Goal: Task Accomplishment & Management: Use online tool/utility

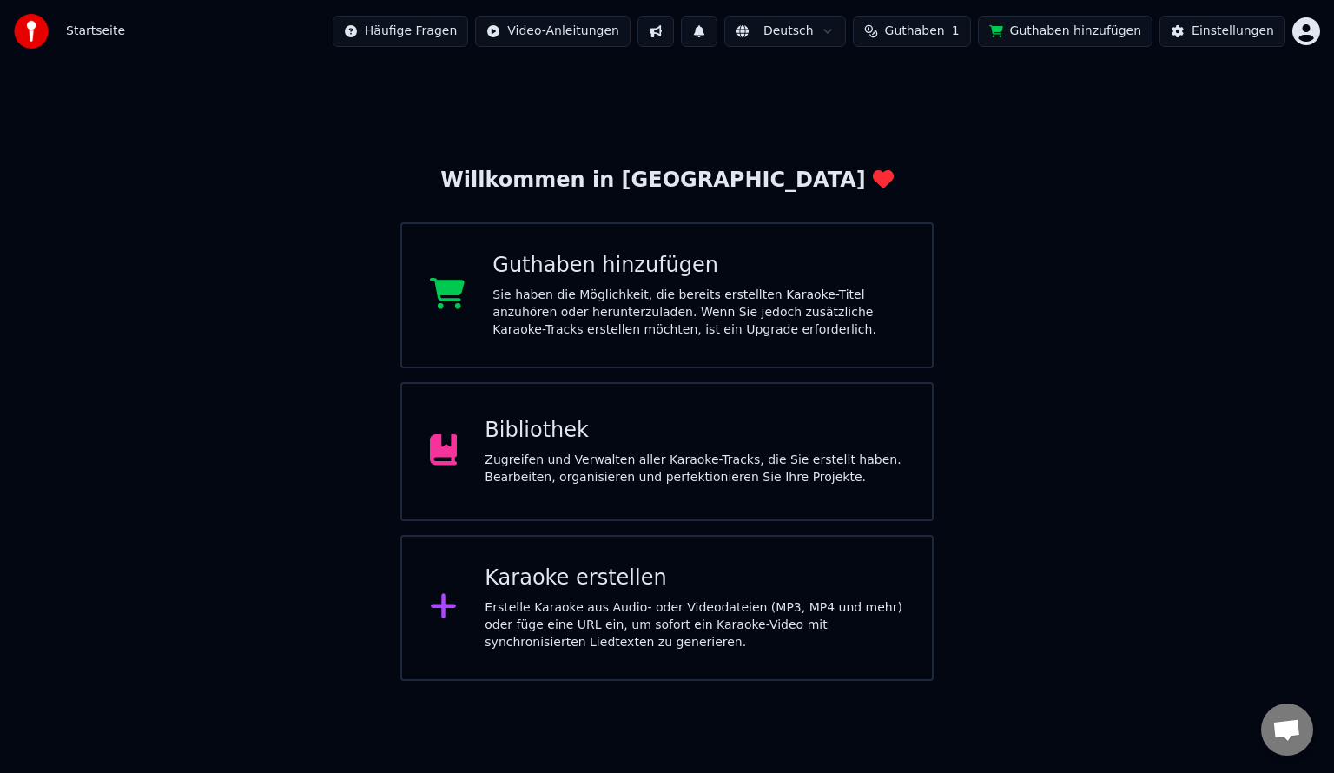
click at [520, 455] on div "Zugreifen und Verwalten aller Karaoke-Tracks, die Sie erstellt haben. Bearbeite…" at bounding box center [693, 468] width 419 height 35
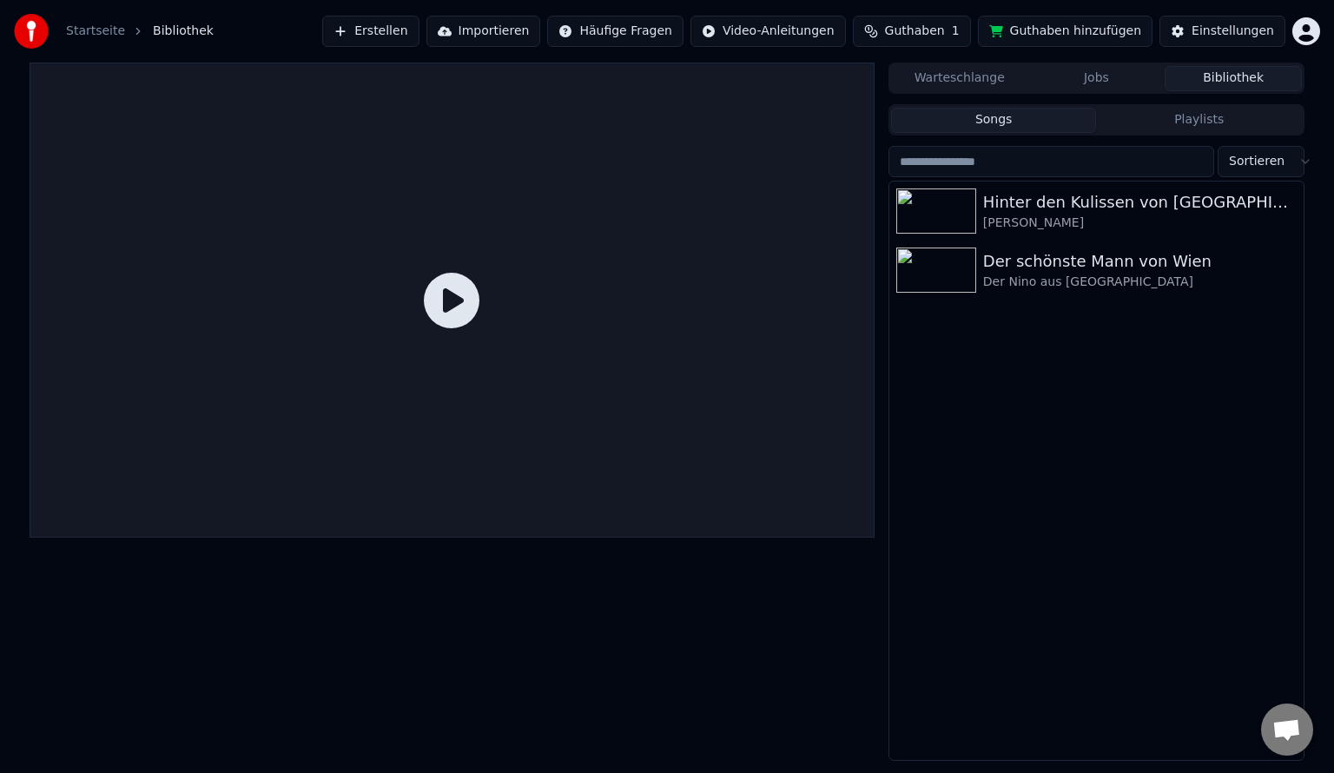
click at [1054, 468] on div "Hinter den Kulissen von Paris [PERSON_NAME] Der schönste Mann von Wien Der Nino…" at bounding box center [1096, 470] width 414 height 578
click at [82, 31] on link "Startseite" at bounding box center [95, 31] width 59 height 17
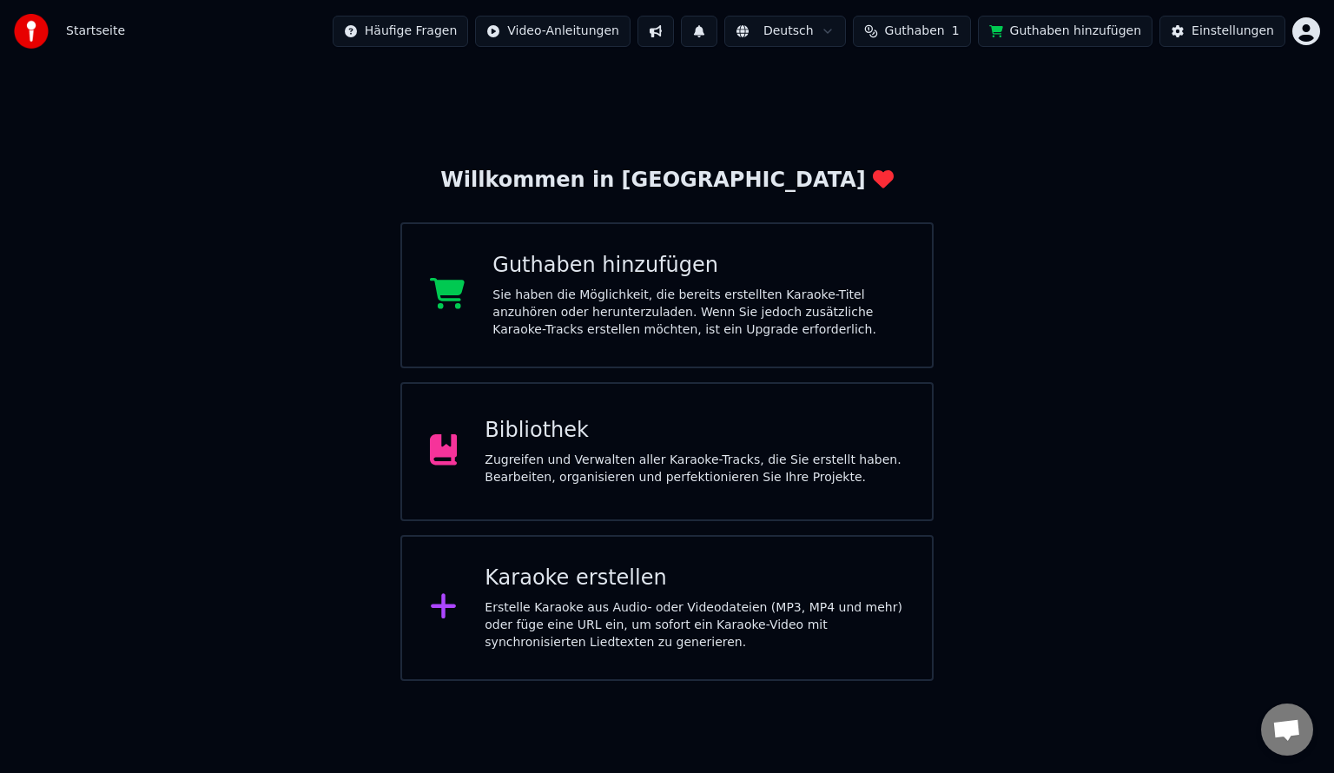
click at [282, 158] on div "Willkommen in Youka Guthaben hinzufügen Sie haben die Möglichkeit, die bereits …" at bounding box center [667, 372] width 1334 height 618
click at [573, 443] on div "Bibliothek" at bounding box center [693, 431] width 419 height 28
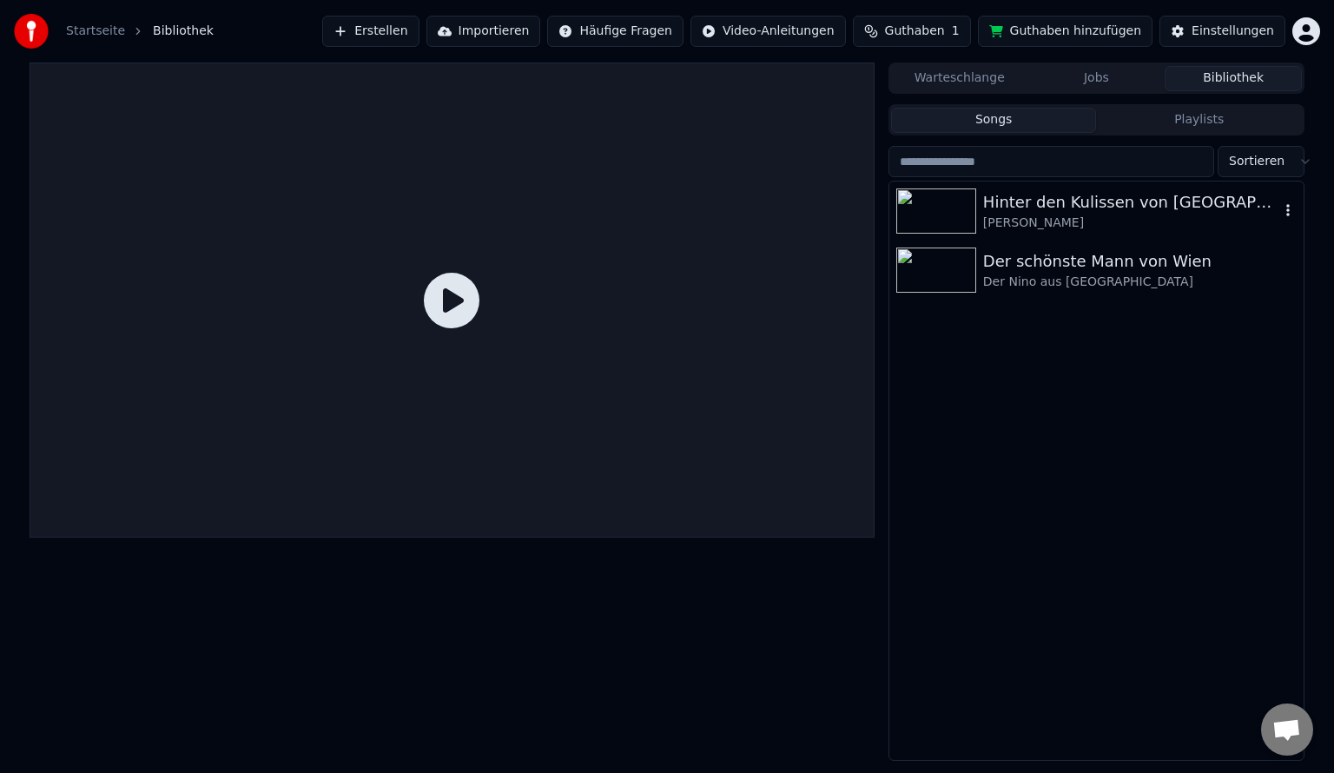
click at [1059, 205] on div "Hinter den Kulissen von [GEOGRAPHIC_DATA]" at bounding box center [1131, 202] width 296 height 24
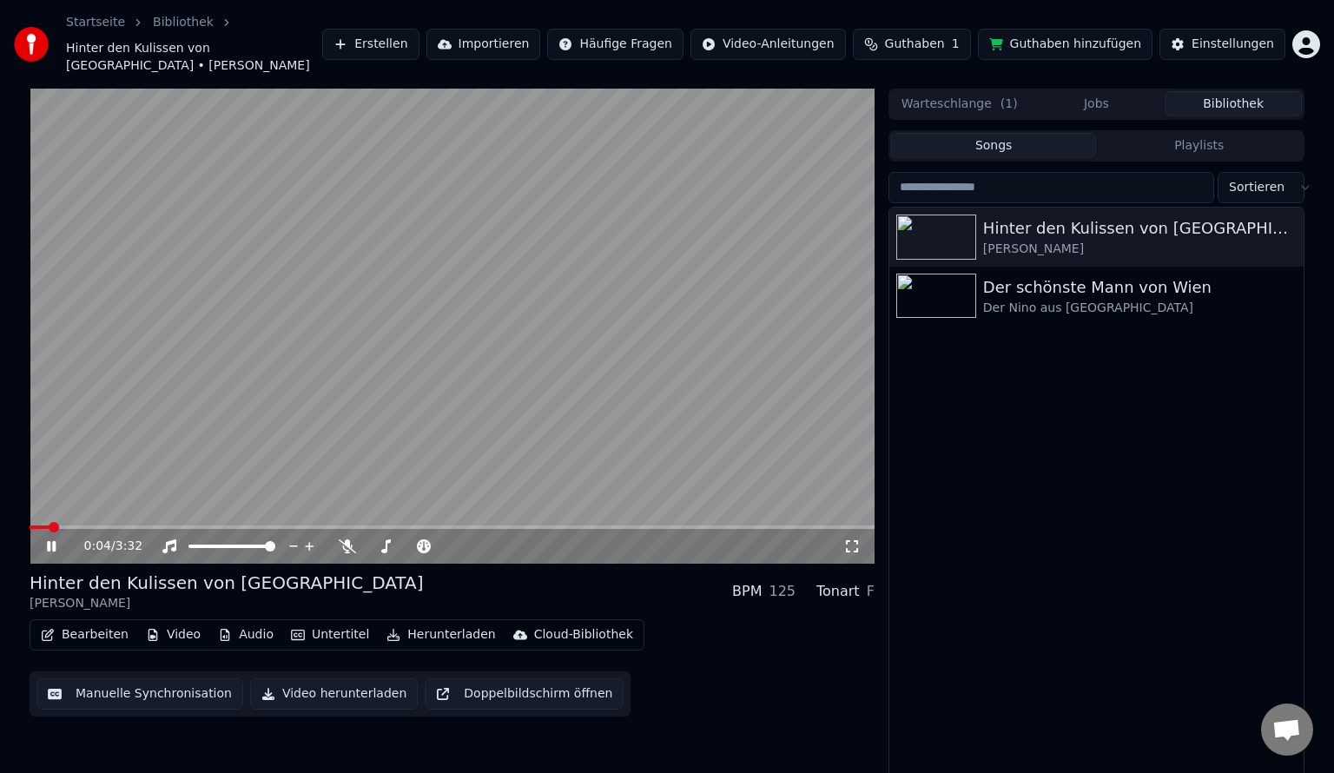
click at [56, 541] on icon at bounding box center [51, 546] width 9 height 10
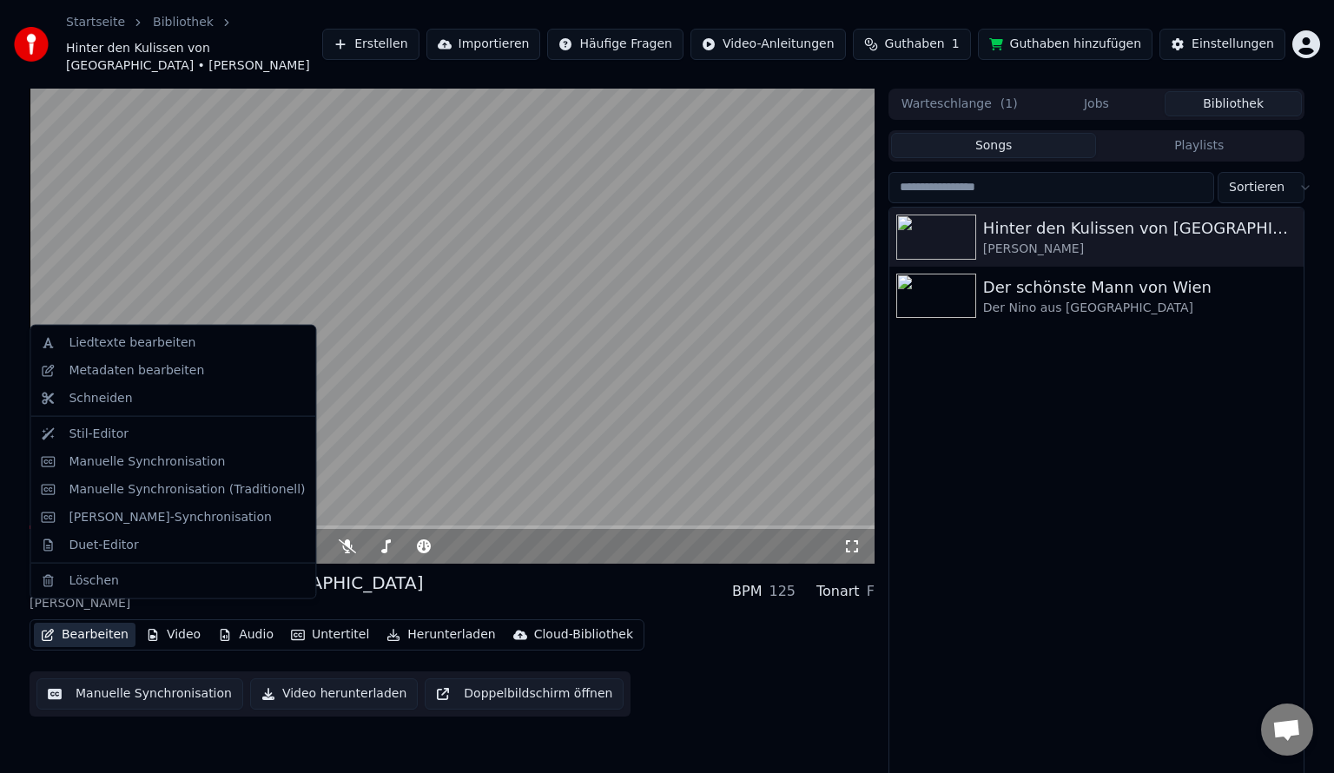
click at [83, 622] on button "Bearbeiten" at bounding box center [85, 634] width 102 height 24
click at [171, 344] on div "Liedtexte bearbeiten" at bounding box center [132, 342] width 127 height 17
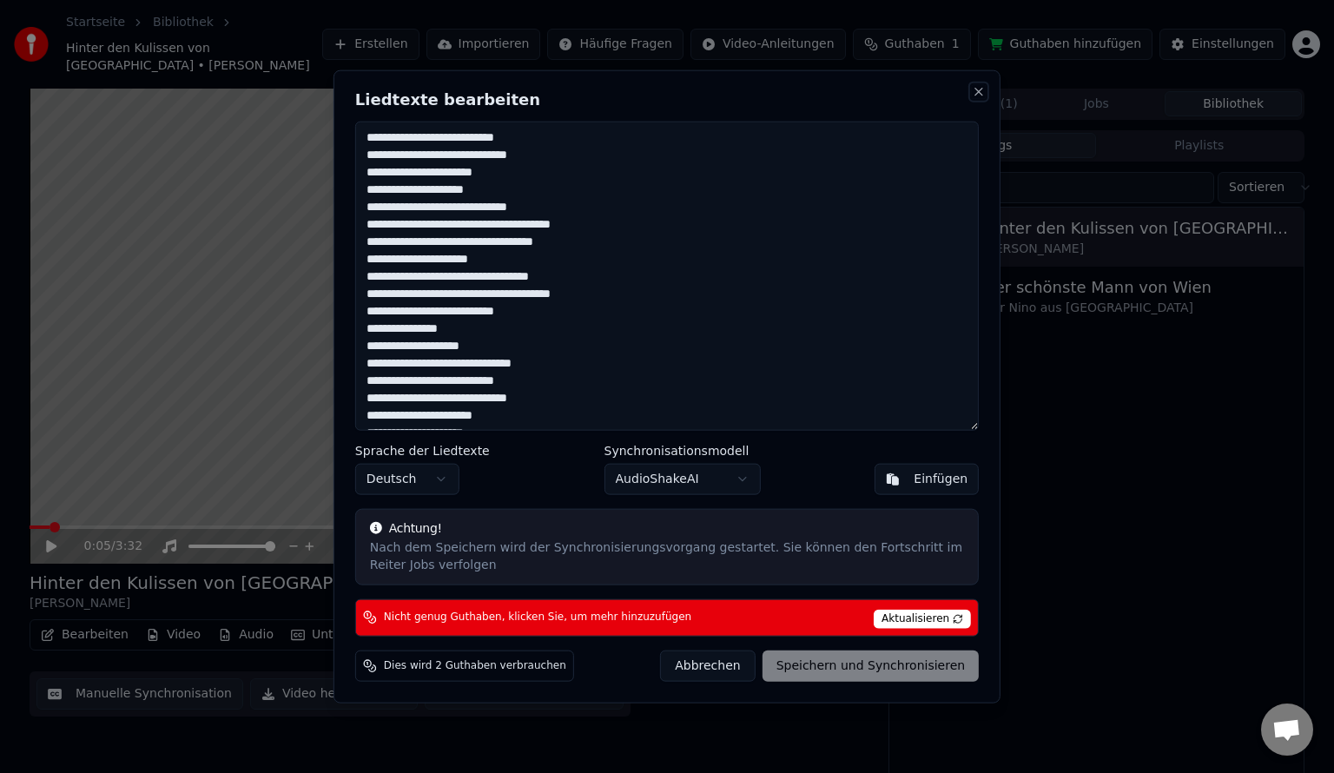
click at [983, 90] on button "Close" at bounding box center [978, 92] width 14 height 14
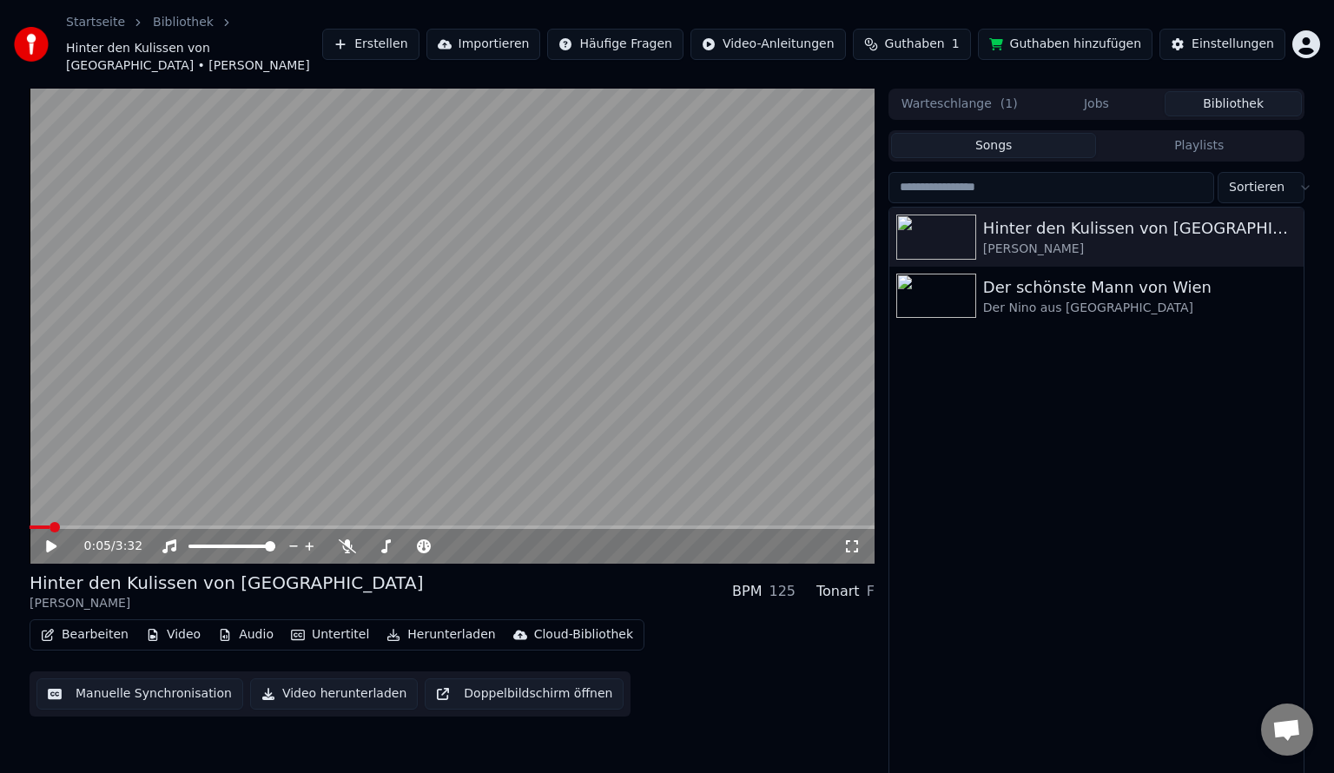
click at [172, 622] on button "Video" at bounding box center [173, 634] width 69 height 24
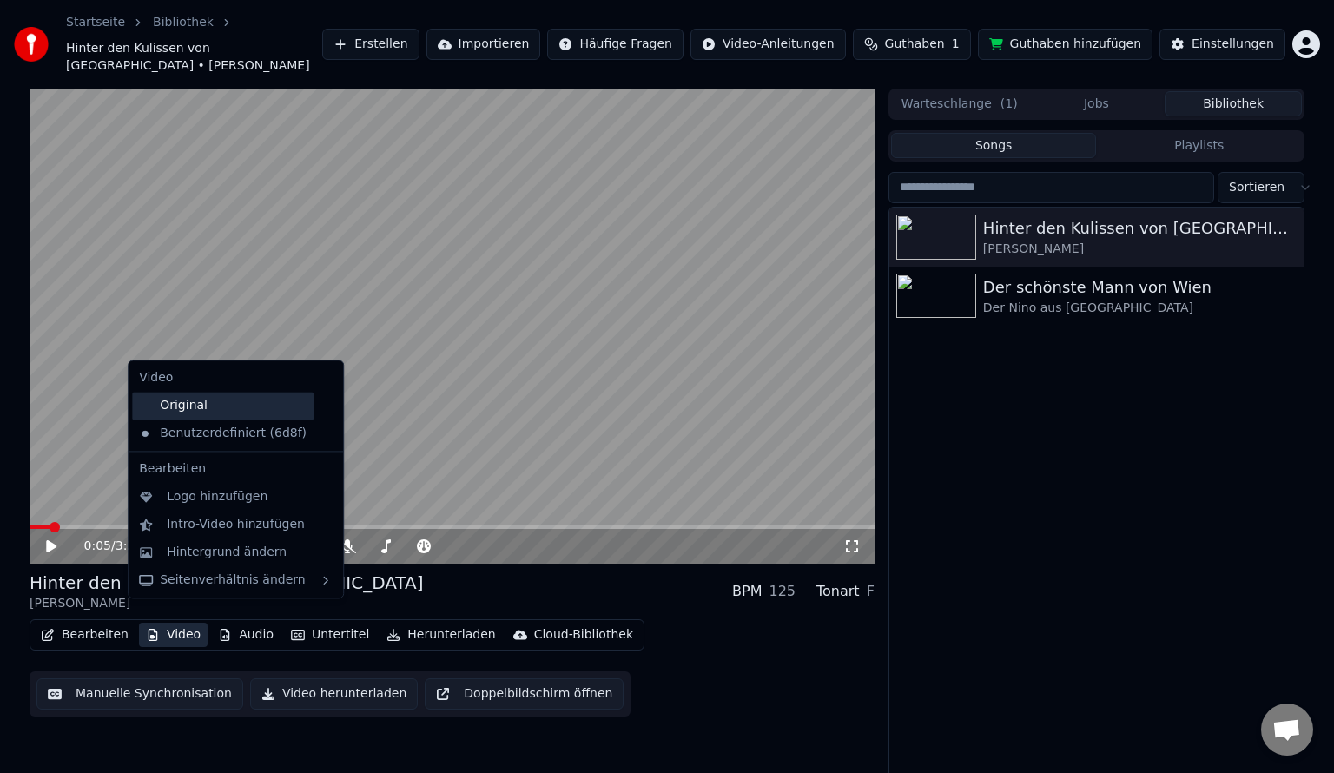
click at [185, 406] on div "Original" at bounding box center [222, 406] width 181 height 28
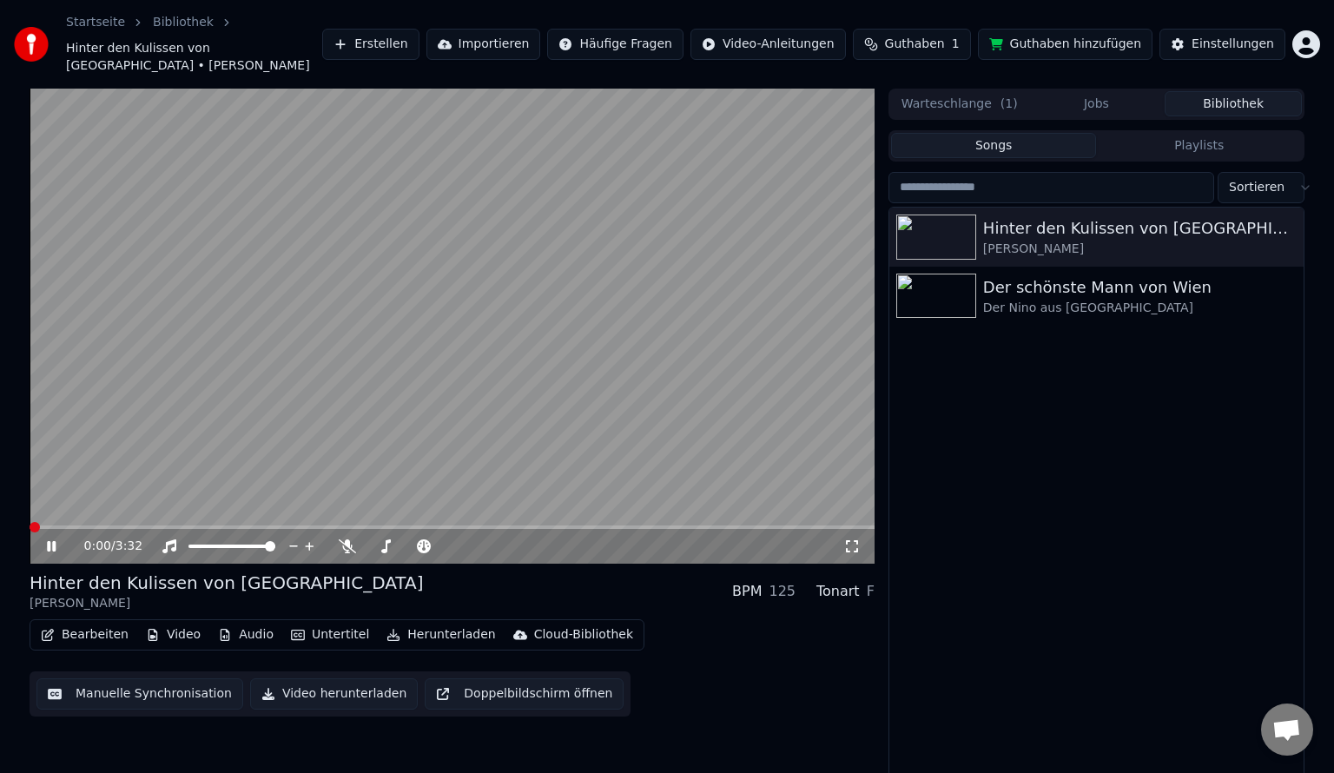
click at [30, 522] on span at bounding box center [35, 527] width 10 height 10
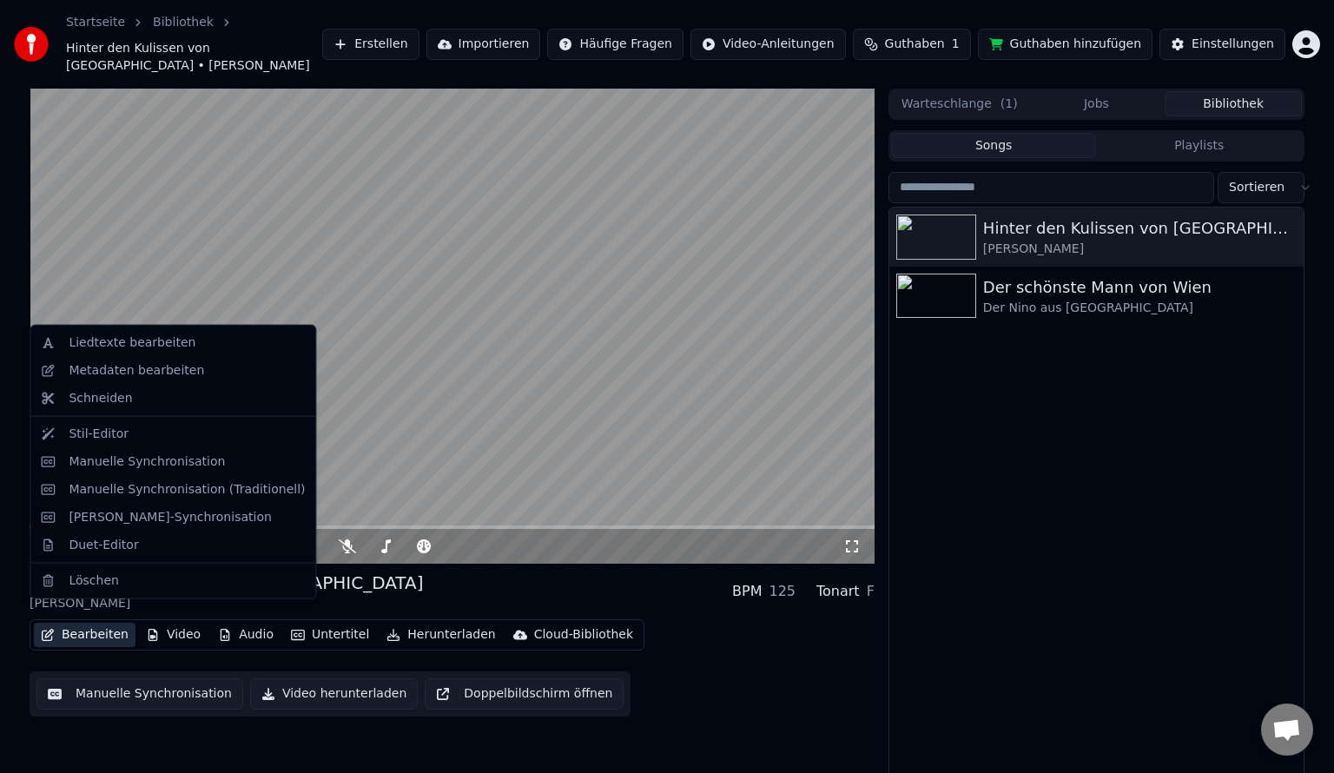
click at [82, 622] on button "Bearbeiten" at bounding box center [85, 634] width 102 height 24
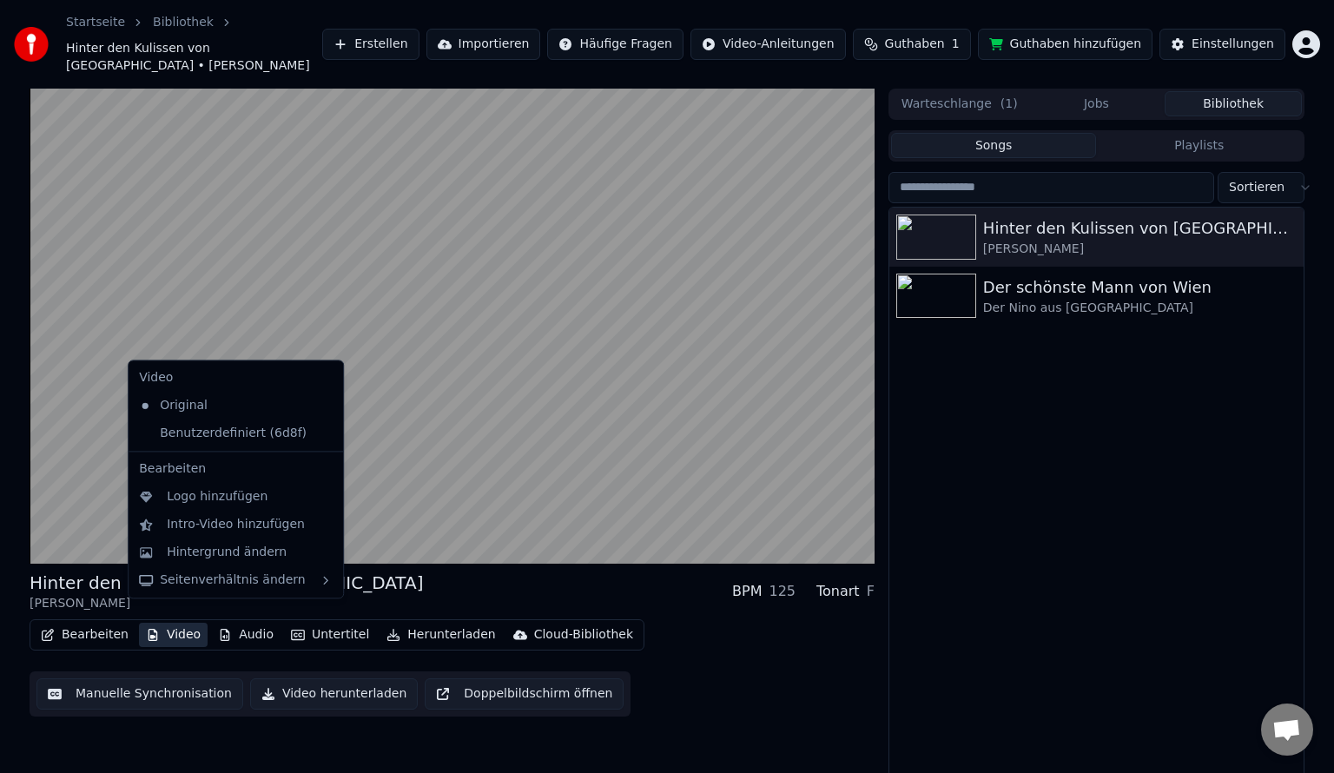
click at [774, 715] on div "Hinter den Kulissen von Paris Pauline BPM 125 Tonart F Bearbeiten Video Audio U…" at bounding box center [452, 438] width 845 height 698
click at [182, 622] on button "Video" at bounding box center [173, 634] width 69 height 24
click at [221, 437] on div "Benutzerdefiniert (6d8f)" at bounding box center [222, 433] width 181 height 28
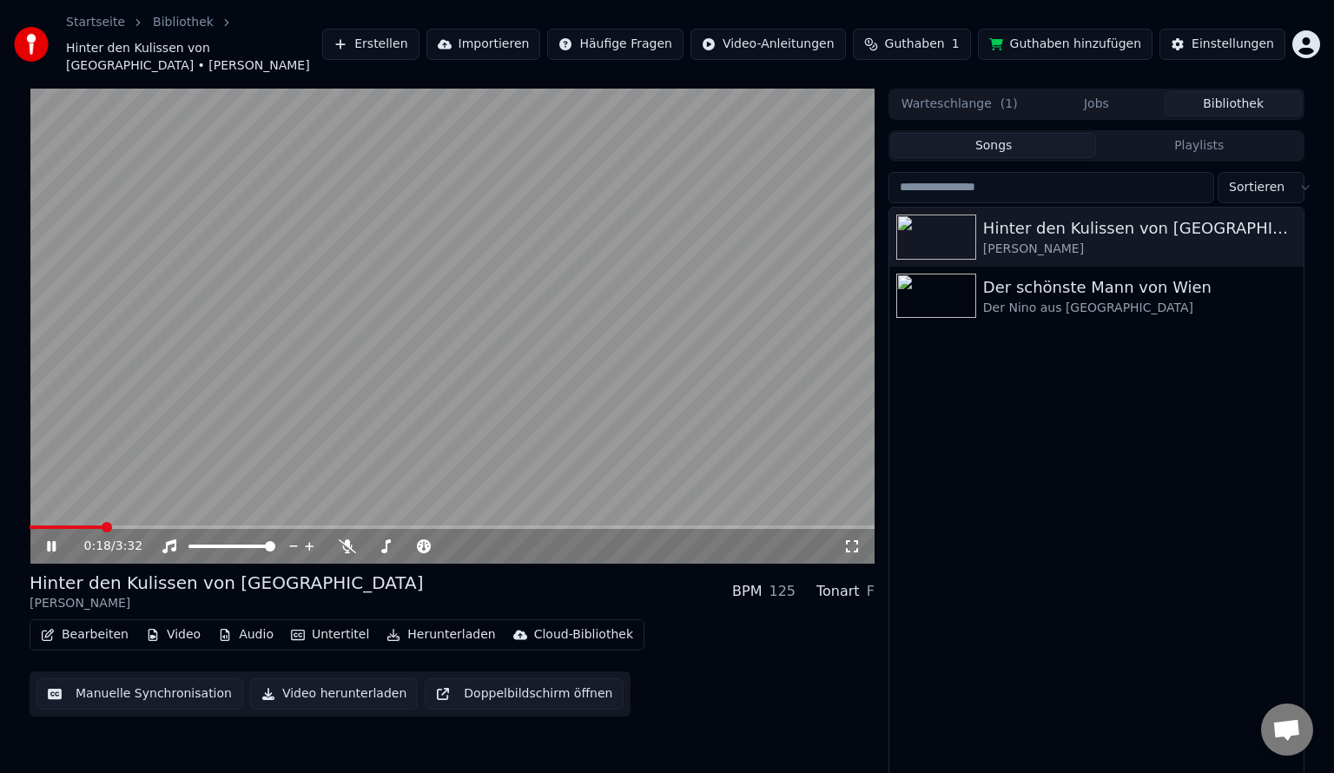
click at [59, 539] on icon at bounding box center [63, 546] width 41 height 14
click at [322, 622] on button "Untertitel" at bounding box center [330, 634] width 92 height 24
click at [534, 626] on div "Cloud-Bibliothek" at bounding box center [583, 634] width 99 height 17
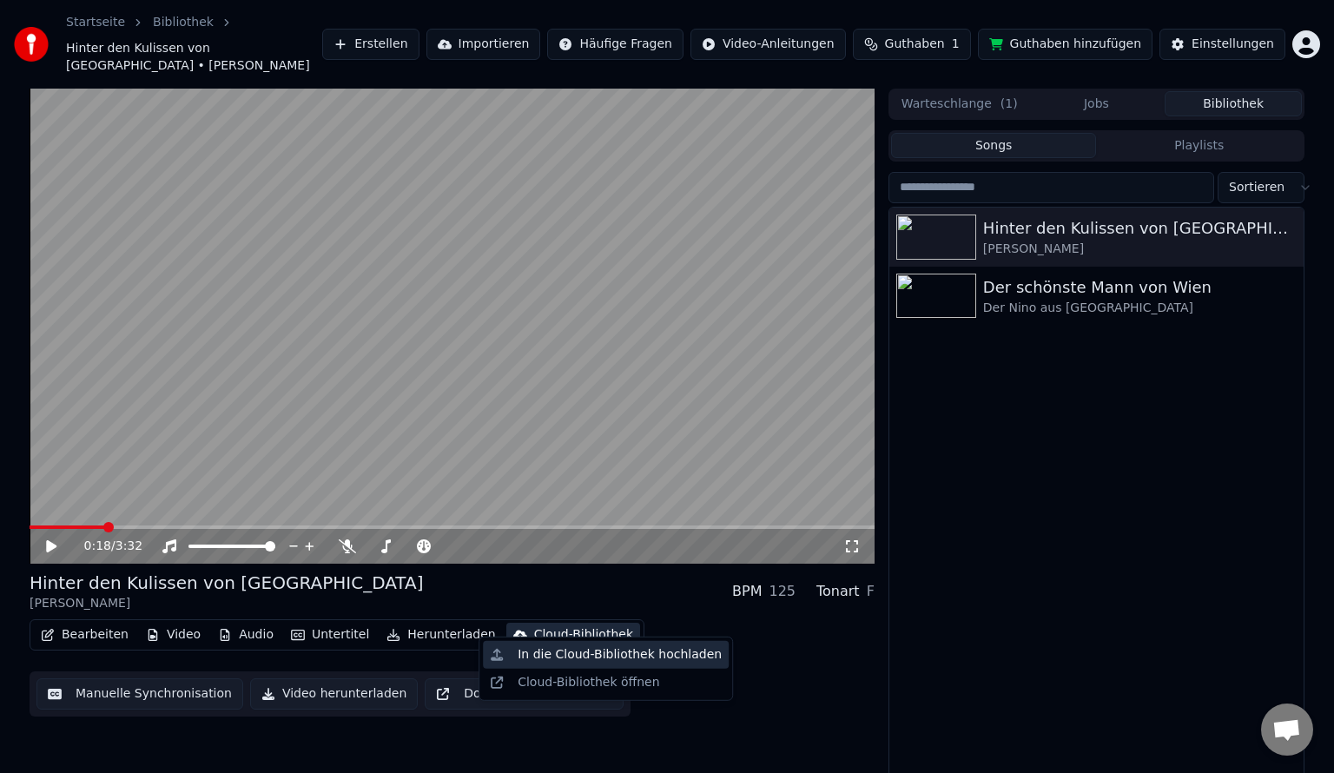
click at [537, 649] on div "In die Cloud-Bibliothek hochladen" at bounding box center [619, 654] width 204 height 17
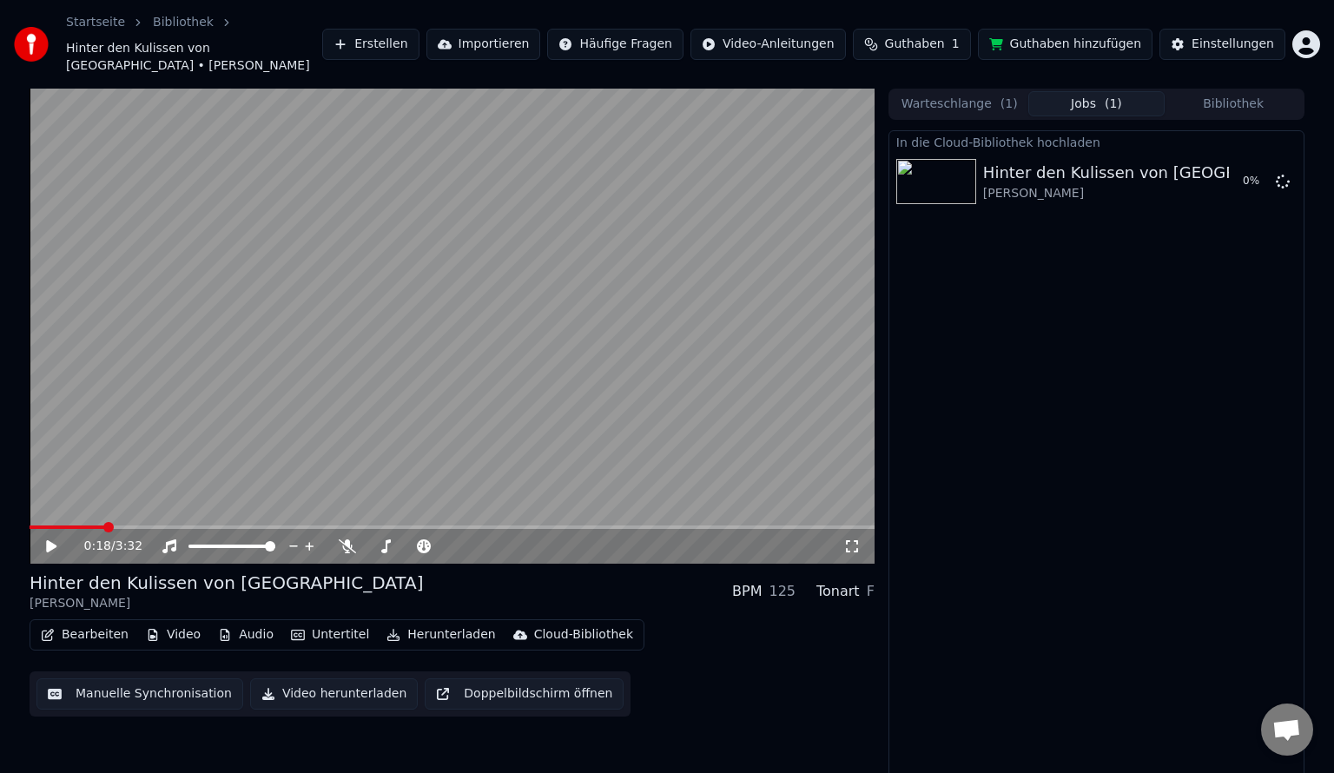
click at [538, 626] on div "Cloud-Bibliothek" at bounding box center [583, 634] width 99 height 17
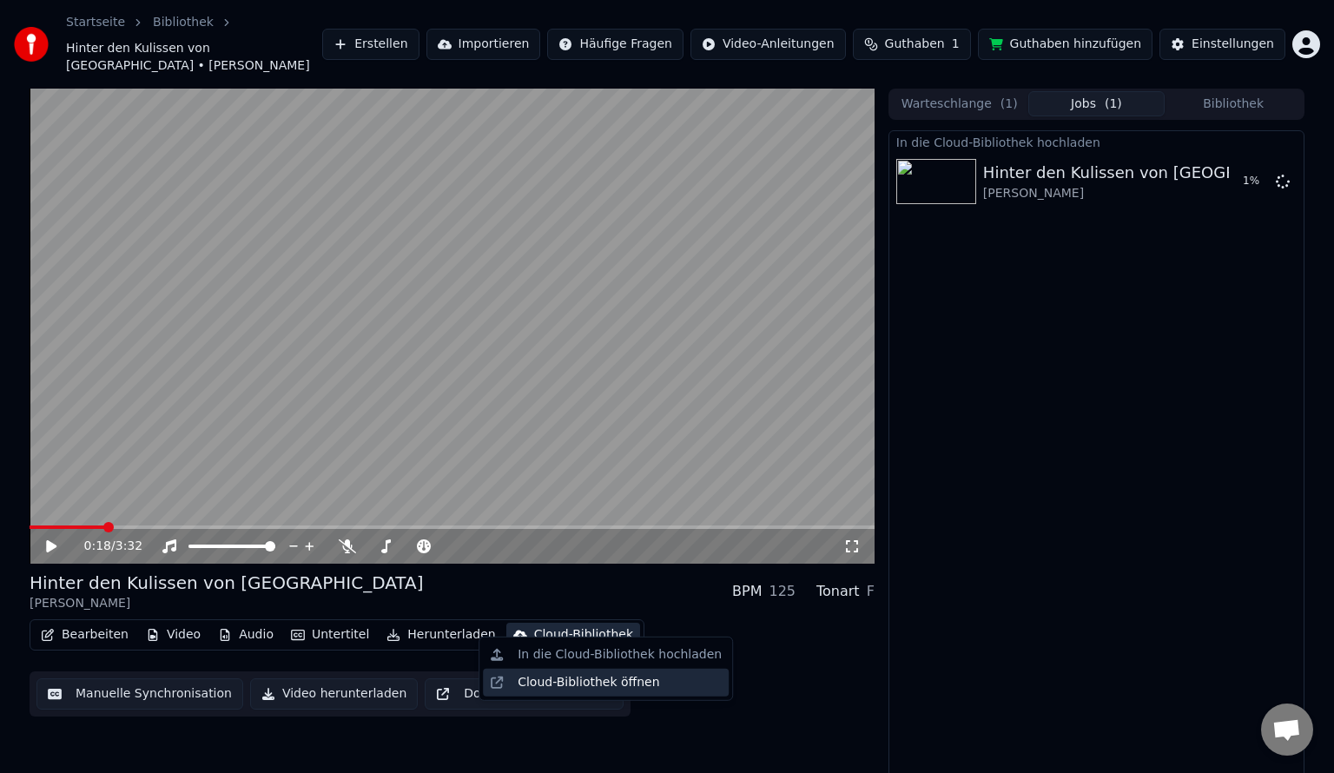
click at [545, 682] on div "Cloud-Bibliothek öffnen" at bounding box center [588, 682] width 142 height 17
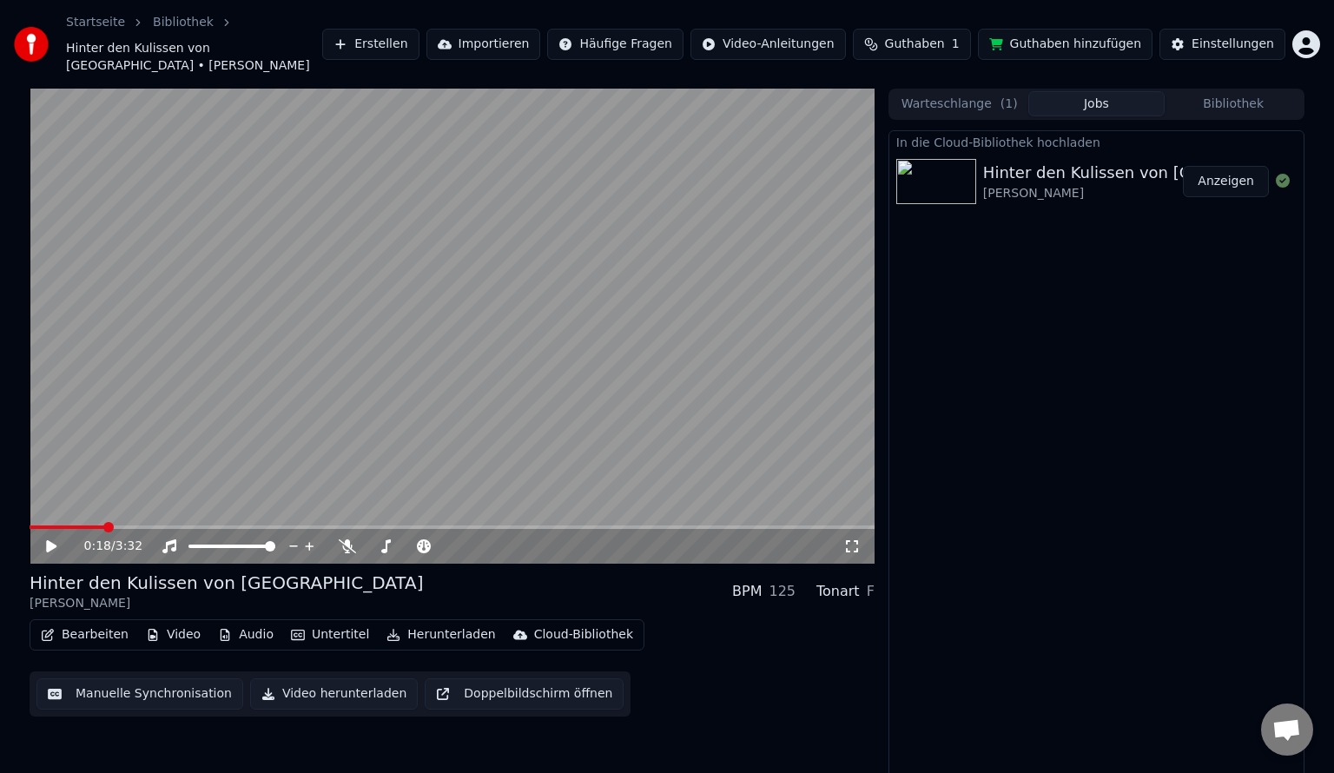
click at [1142, 445] on div "In die Cloud-Bibliothek hochladen Hinter den Kulissen von Paris Pauline Anzeigen" at bounding box center [1096, 458] width 416 height 657
click at [535, 626] on div "Cloud-Bibliothek" at bounding box center [583, 634] width 99 height 17
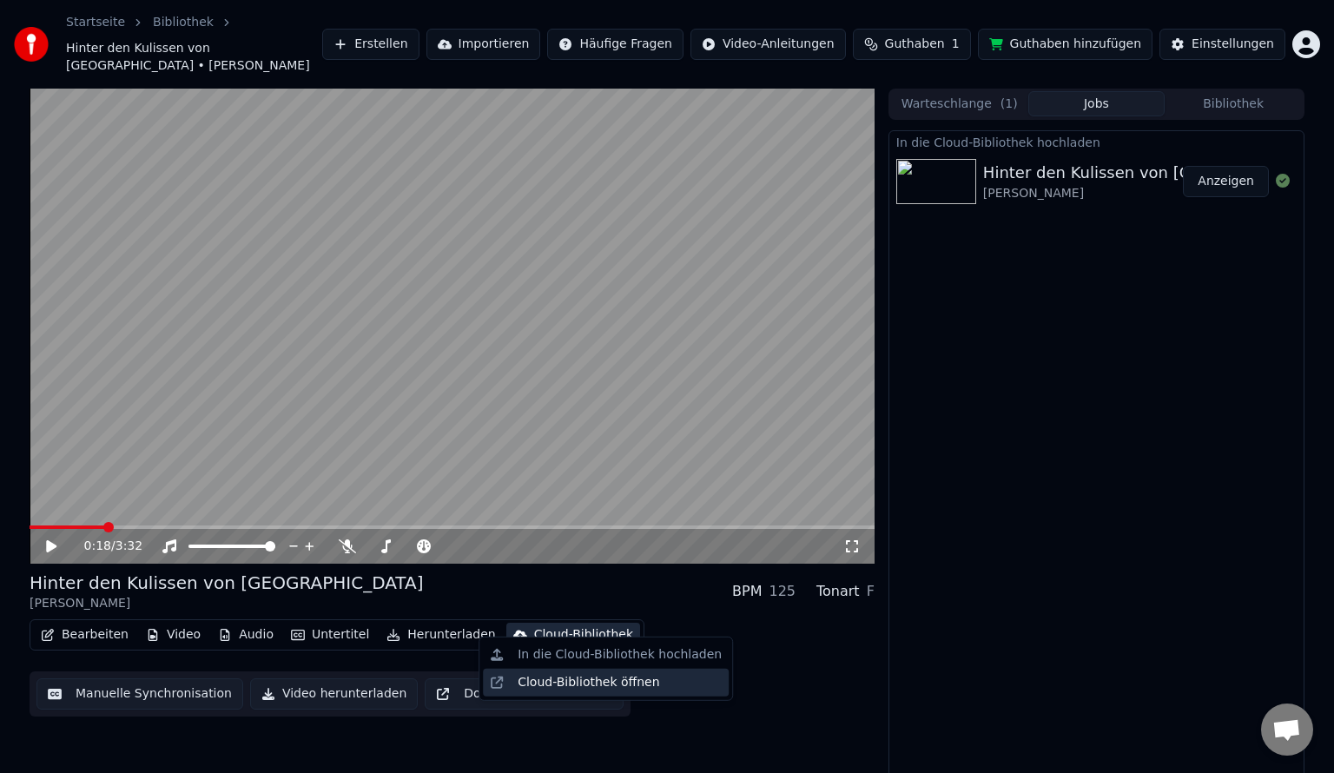
click at [550, 683] on div "Cloud-Bibliothek öffnen" at bounding box center [588, 682] width 142 height 17
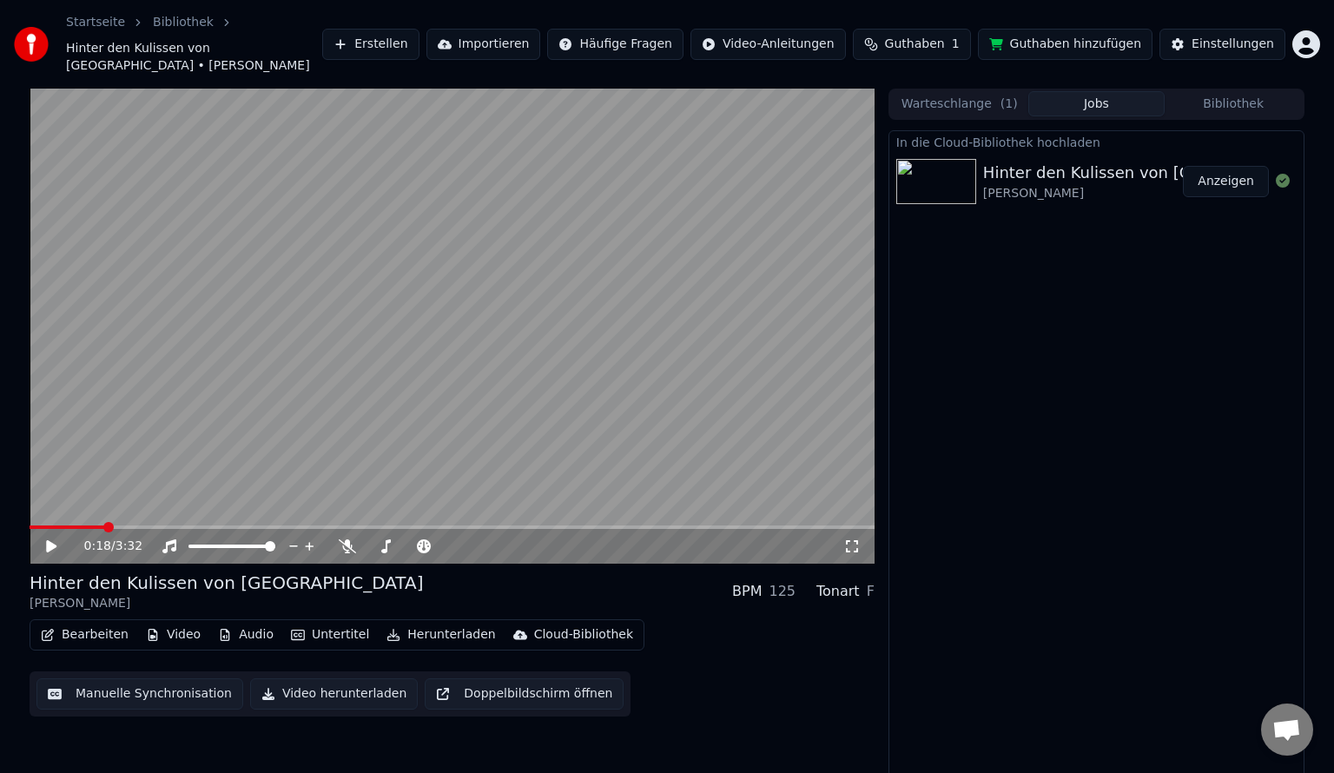
click at [1101, 161] on div "Hinter den Kulissen von [GEOGRAPHIC_DATA]" at bounding box center [1160, 173] width 354 height 24
click at [1235, 166] on button "Anzeigen" at bounding box center [1225, 181] width 86 height 31
click at [89, 23] on link "Startseite" at bounding box center [95, 22] width 59 height 17
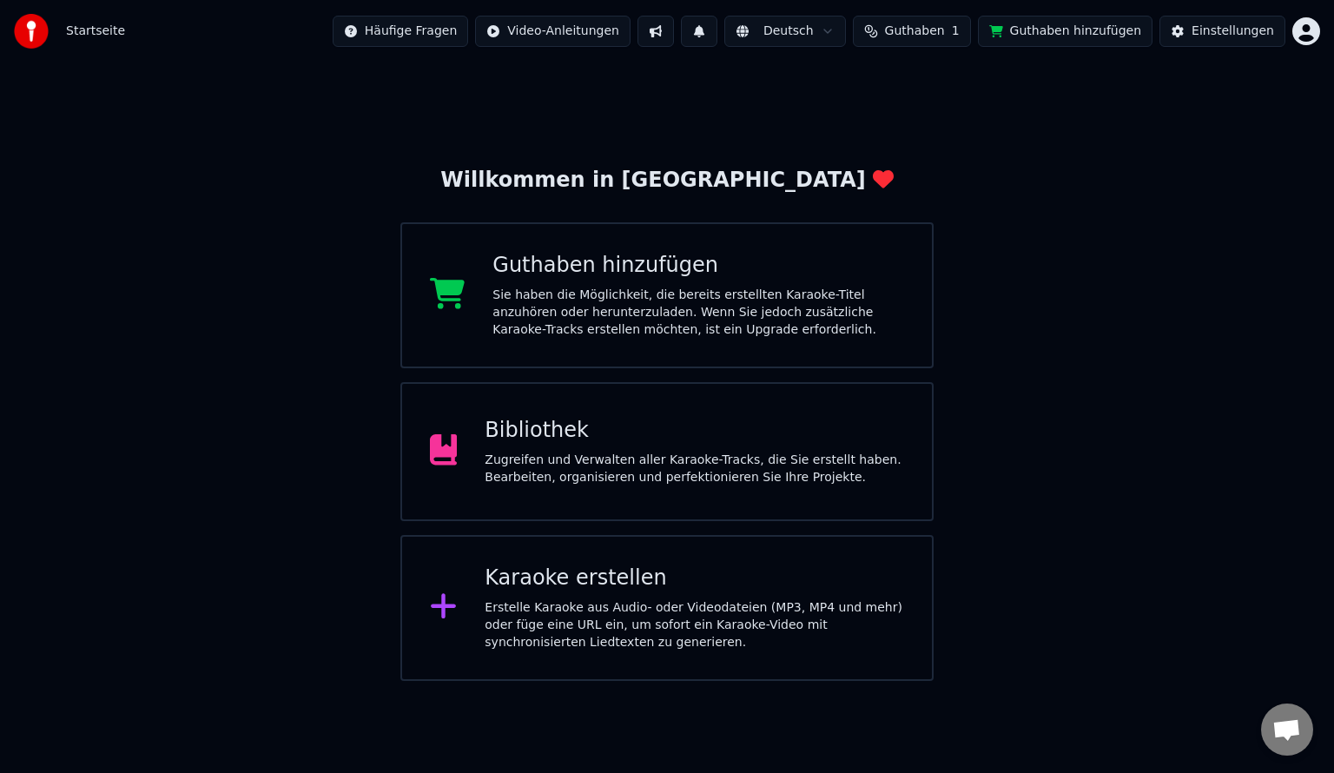
click at [564, 469] on div "Zugreifen und Verwalten aller Karaoke-Tracks, die Sie erstellt haben. Bearbeite…" at bounding box center [693, 468] width 419 height 35
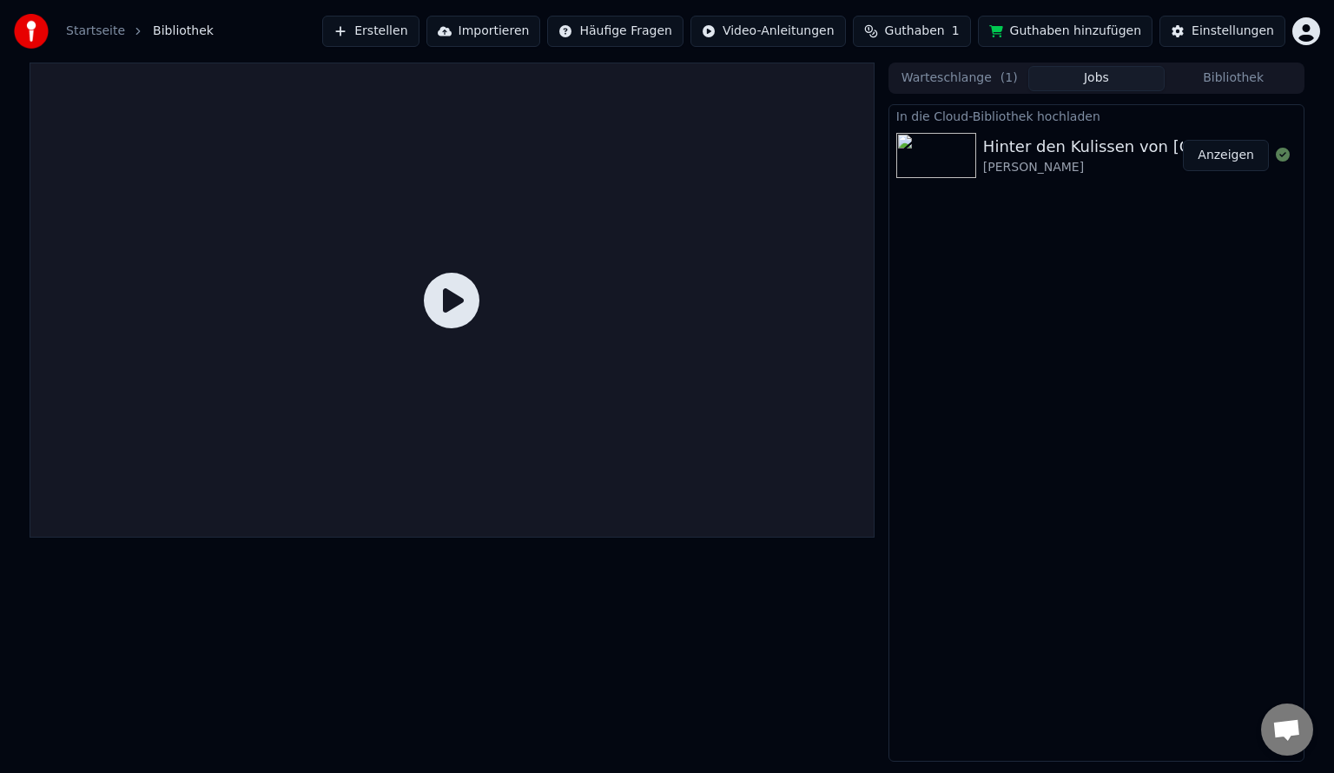
click at [1071, 148] on div "Hinter den Kulissen von [GEOGRAPHIC_DATA]" at bounding box center [1160, 147] width 354 height 24
click at [1217, 155] on button "Anzeigen" at bounding box center [1225, 155] width 86 height 31
click at [1205, 255] on div "In die Cloud-Bibliothek hochladen Hinter den Kulissen von Paris Pauline Anzeigen" at bounding box center [1096, 432] width 416 height 657
drag, startPoint x: 522, startPoint y: 713, endPoint x: 503, endPoint y: 717, distance: 19.6
click at [521, 714] on div at bounding box center [452, 412] width 845 height 699
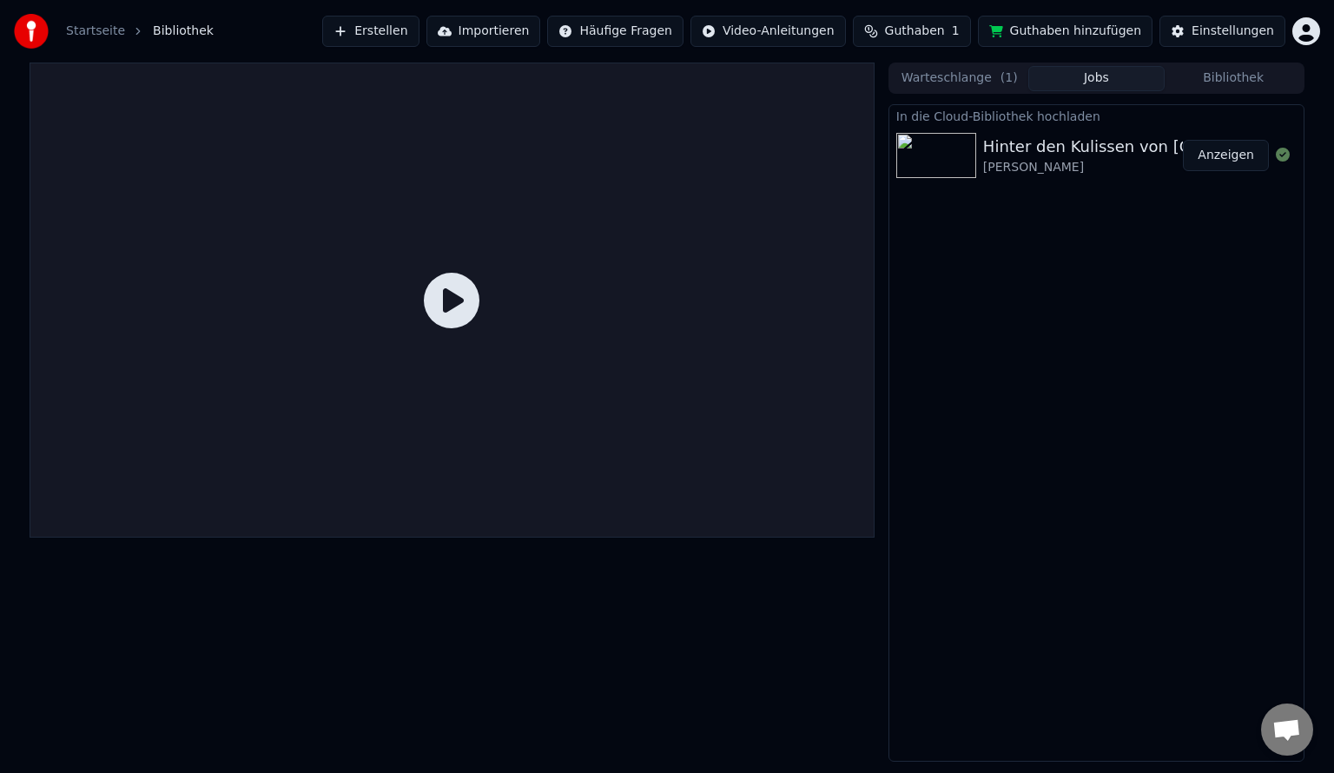
click at [538, 598] on div at bounding box center [452, 412] width 845 height 699
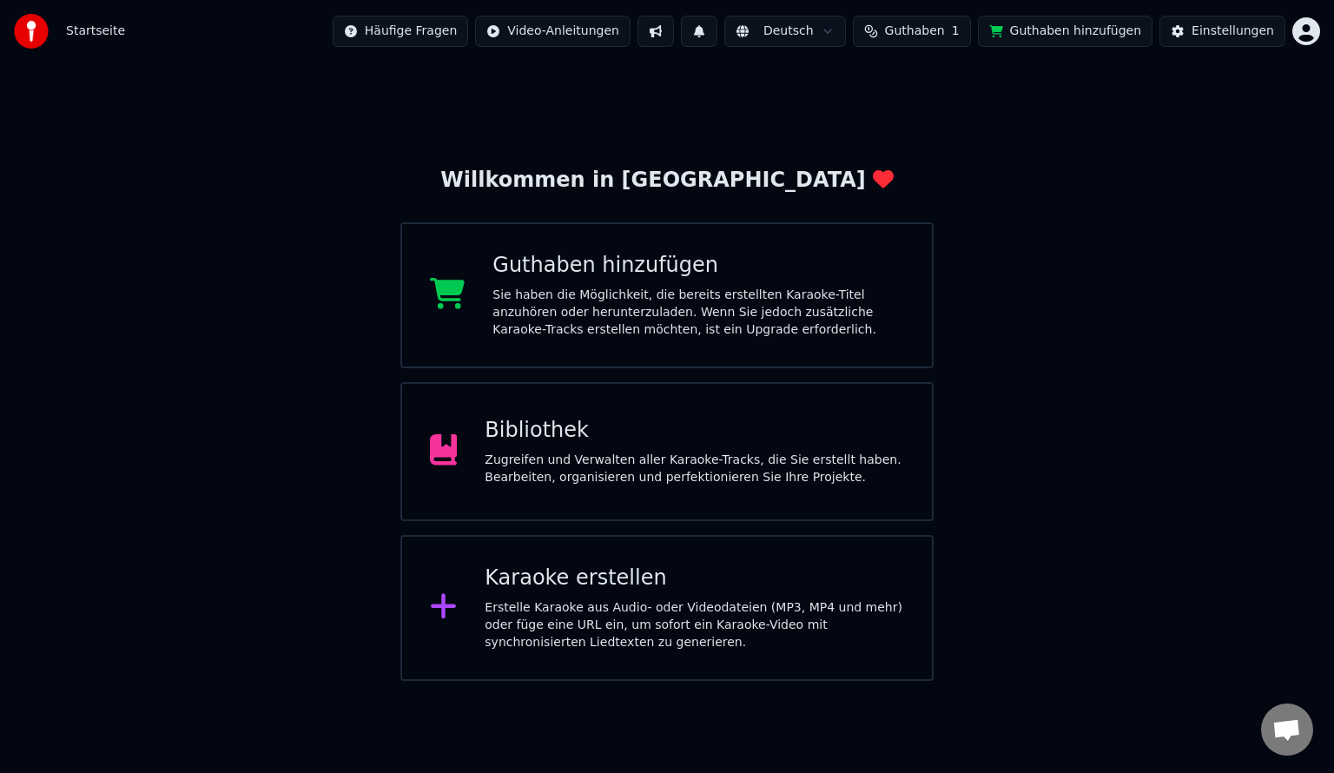
click at [504, 426] on div "Bibliothek" at bounding box center [693, 431] width 419 height 28
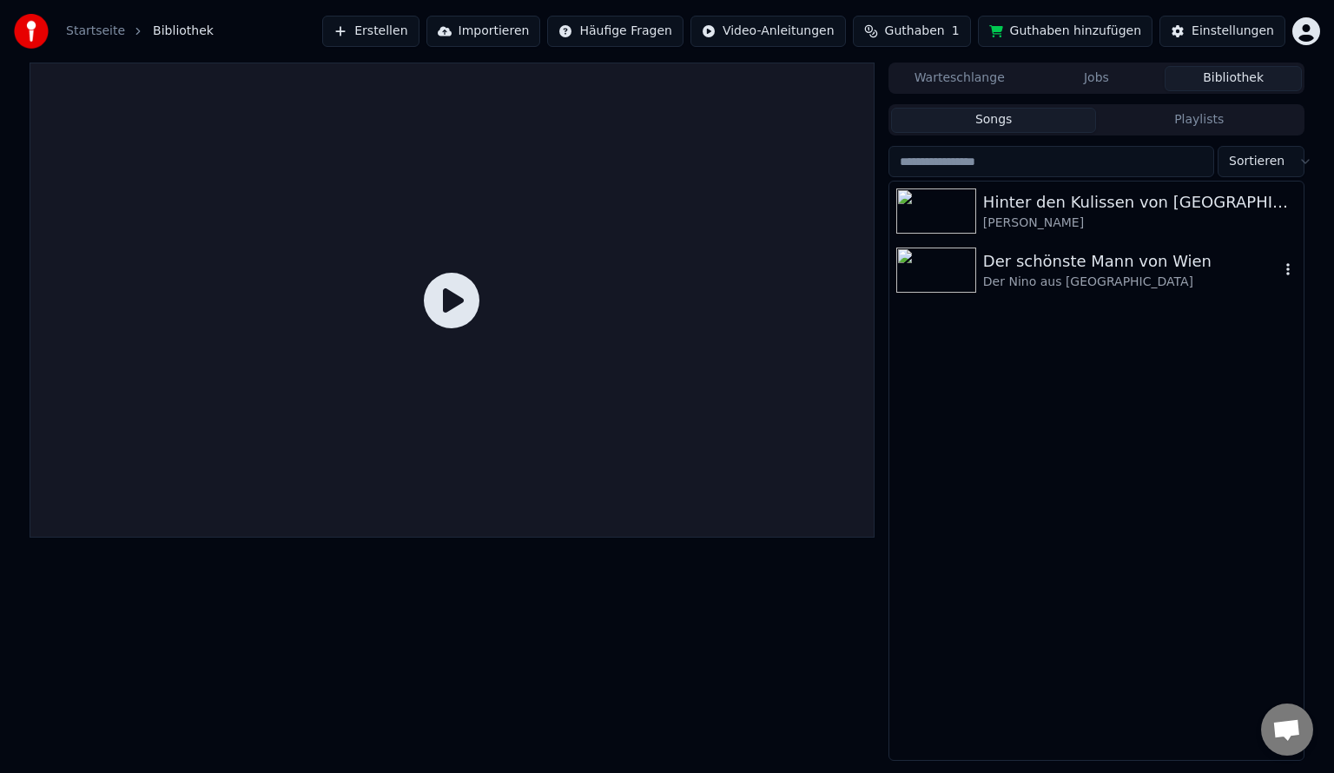
click at [1106, 260] on div "Der schönste Mann von Wien" at bounding box center [1131, 261] width 296 height 24
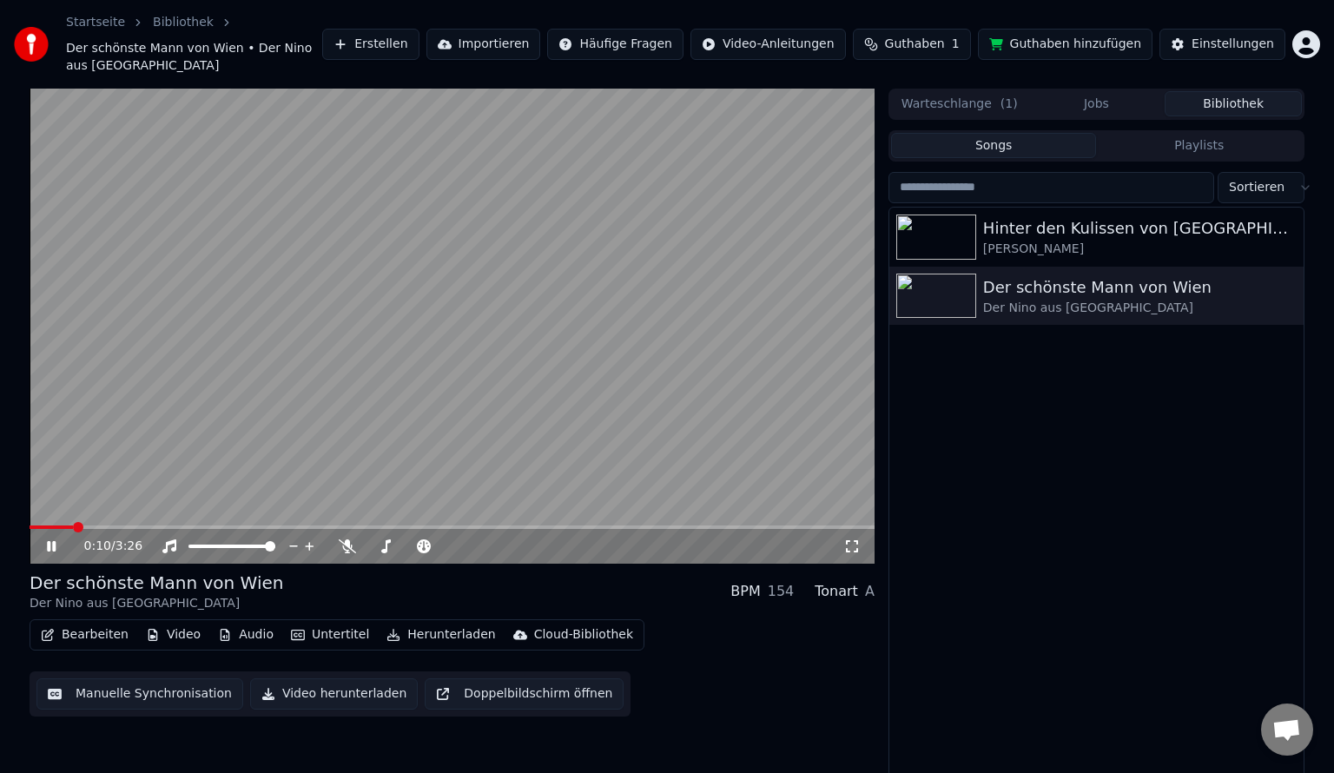
click at [329, 678] on button "Video herunterladen" at bounding box center [334, 693] width 168 height 31
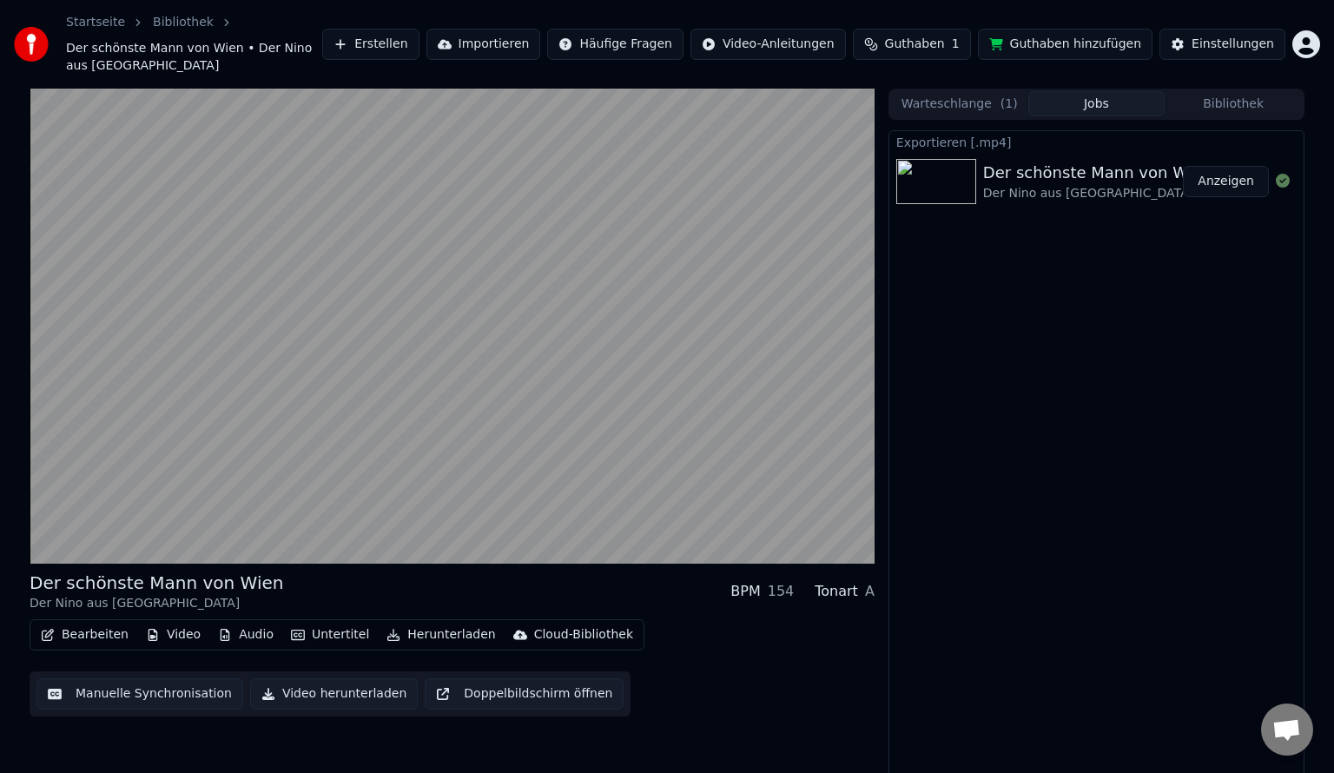
click at [1011, 370] on div "Exportieren [.mp4] Der schönste Mann von Wien Der Nino aus [GEOGRAPHIC_DATA] An…" at bounding box center [1096, 458] width 416 height 657
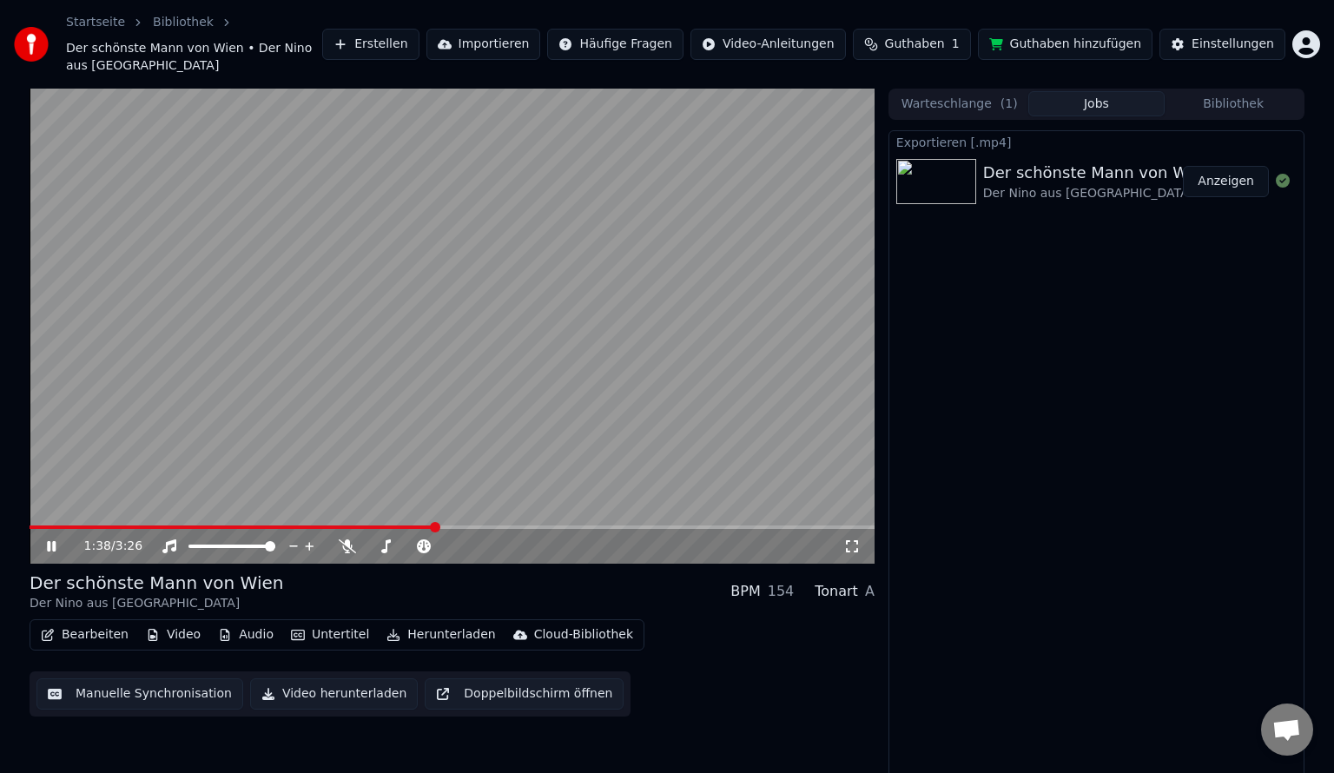
click at [1175, 333] on div "Exportieren [.mp4] Der schönste Mann von Wien Der Nino aus [GEOGRAPHIC_DATA] An…" at bounding box center [1096, 458] width 416 height 657
click at [162, 24] on link "Bibliothek" at bounding box center [183, 22] width 61 height 17
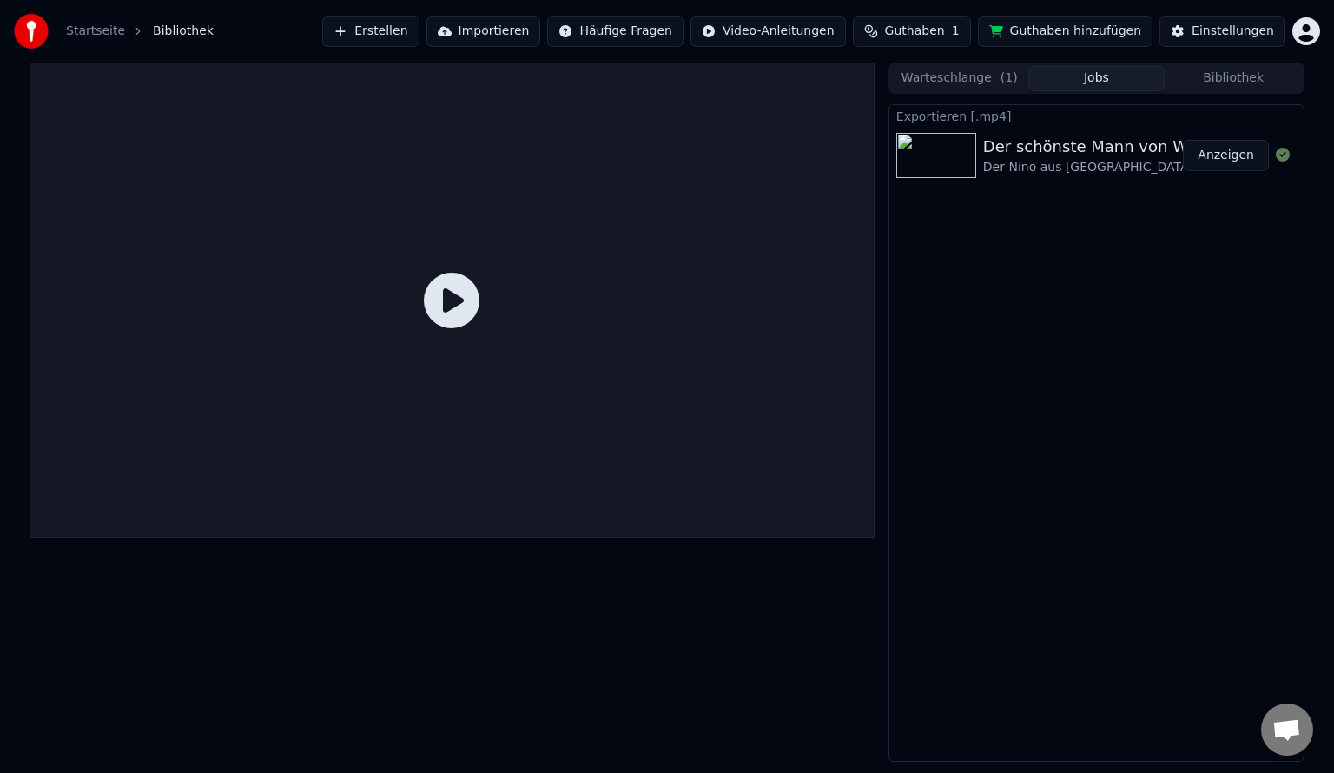
click at [162, 24] on span "Bibliothek" at bounding box center [183, 31] width 61 height 17
click at [105, 30] on link "Startseite" at bounding box center [95, 31] width 59 height 17
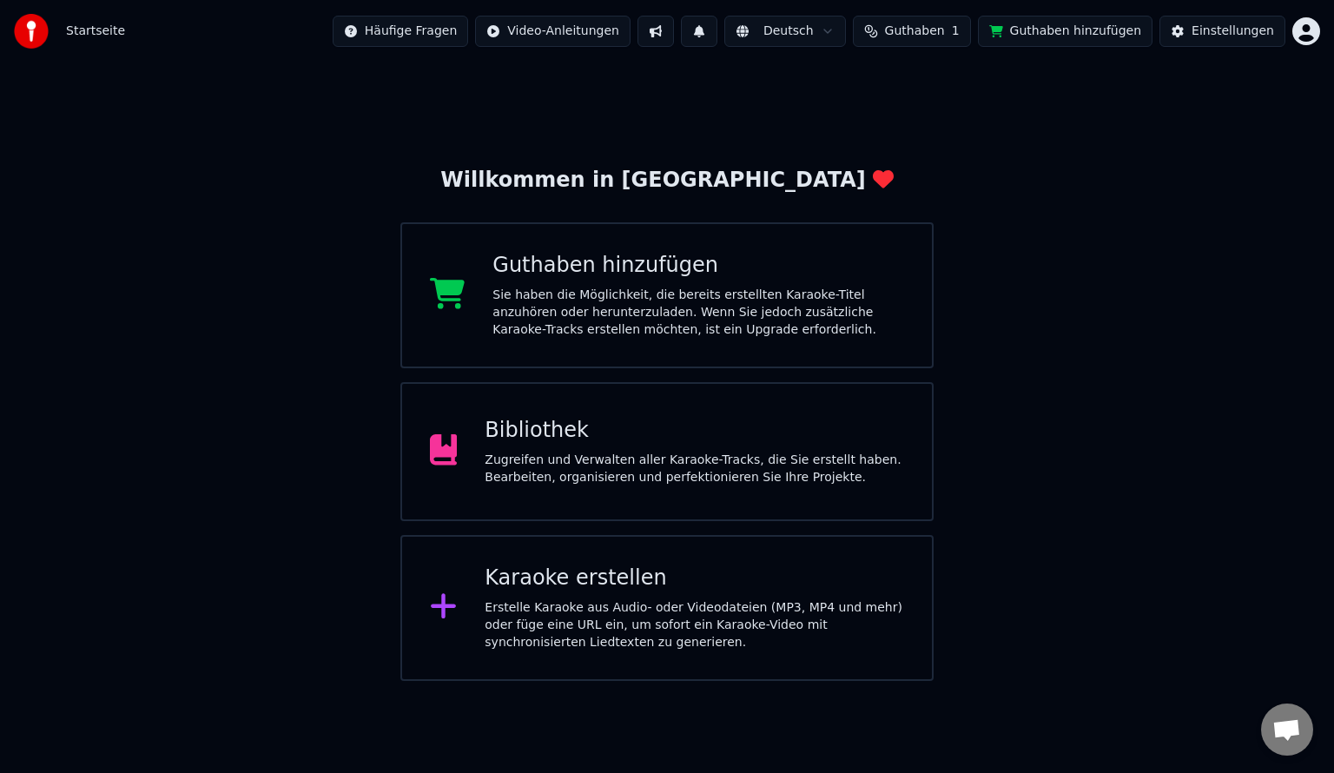
click at [559, 441] on div "Bibliothek" at bounding box center [693, 431] width 419 height 28
click at [545, 434] on div "Bibliothek" at bounding box center [693, 431] width 419 height 28
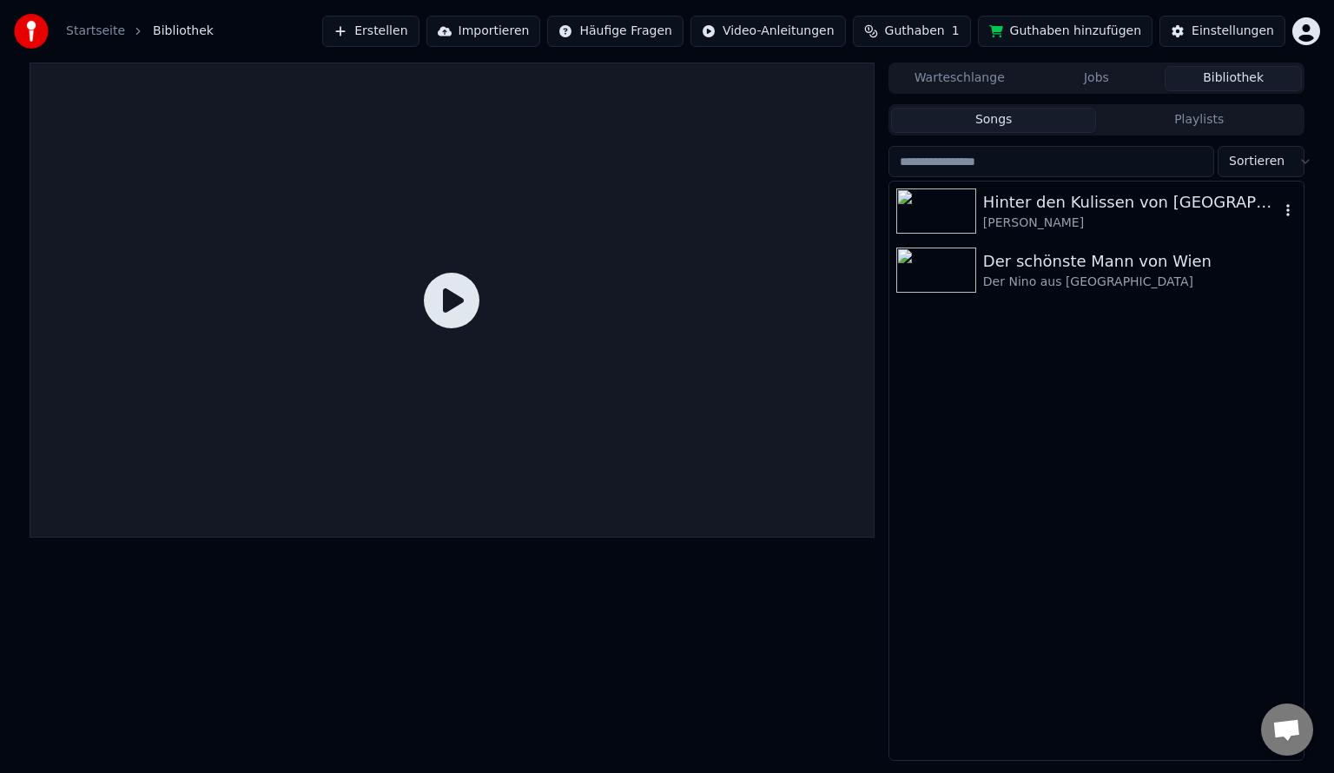
click at [1057, 205] on div "Hinter den Kulissen von [GEOGRAPHIC_DATA]" at bounding box center [1131, 202] width 296 height 24
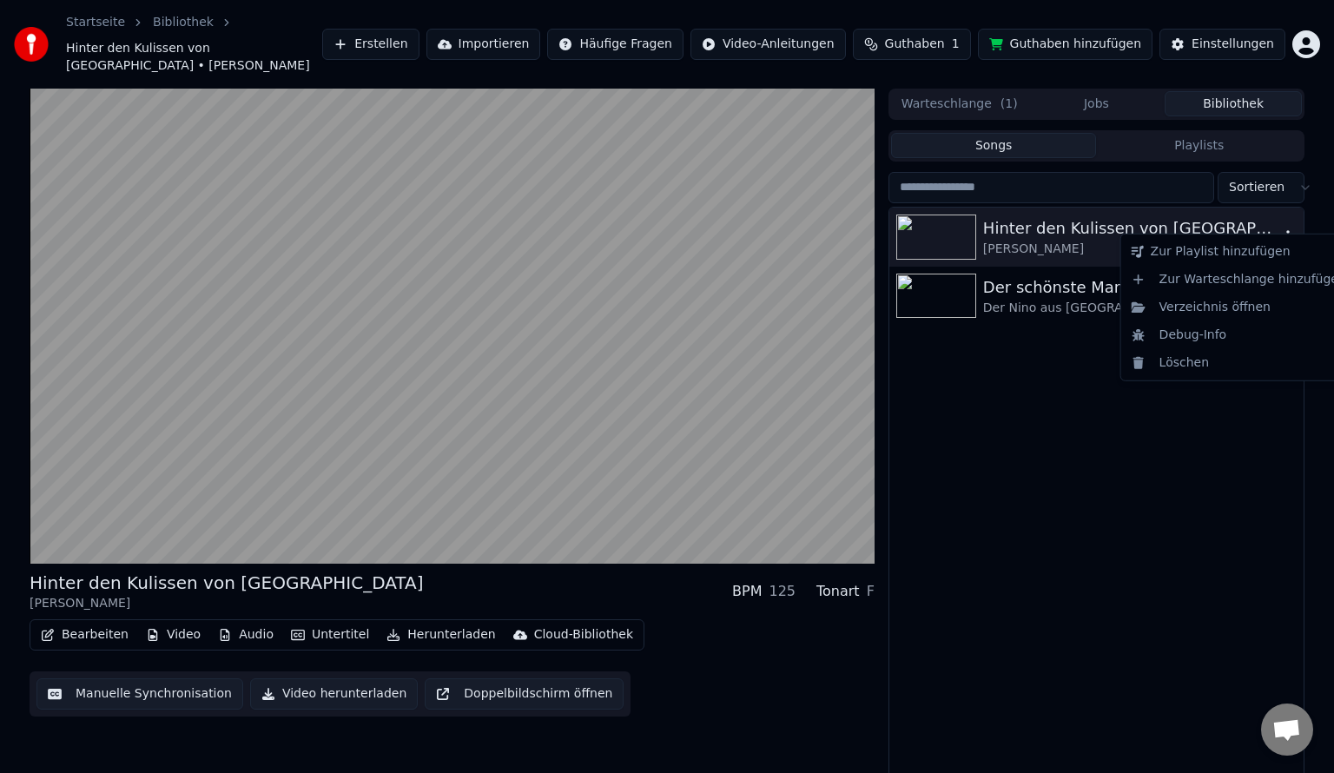
click at [1290, 229] on icon "button" at bounding box center [1287, 236] width 17 height 14
click at [1220, 313] on div "Verzeichnis öffnen" at bounding box center [1238, 307] width 228 height 28
drag, startPoint x: 1125, startPoint y: 370, endPoint x: 1113, endPoint y: 376, distance: 13.6
click at [1120, 372] on div "Hinter den Kulissen von Paris [PERSON_NAME] Der schönste Mann von Wien Der Nino…" at bounding box center [1096, 496] width 414 height 578
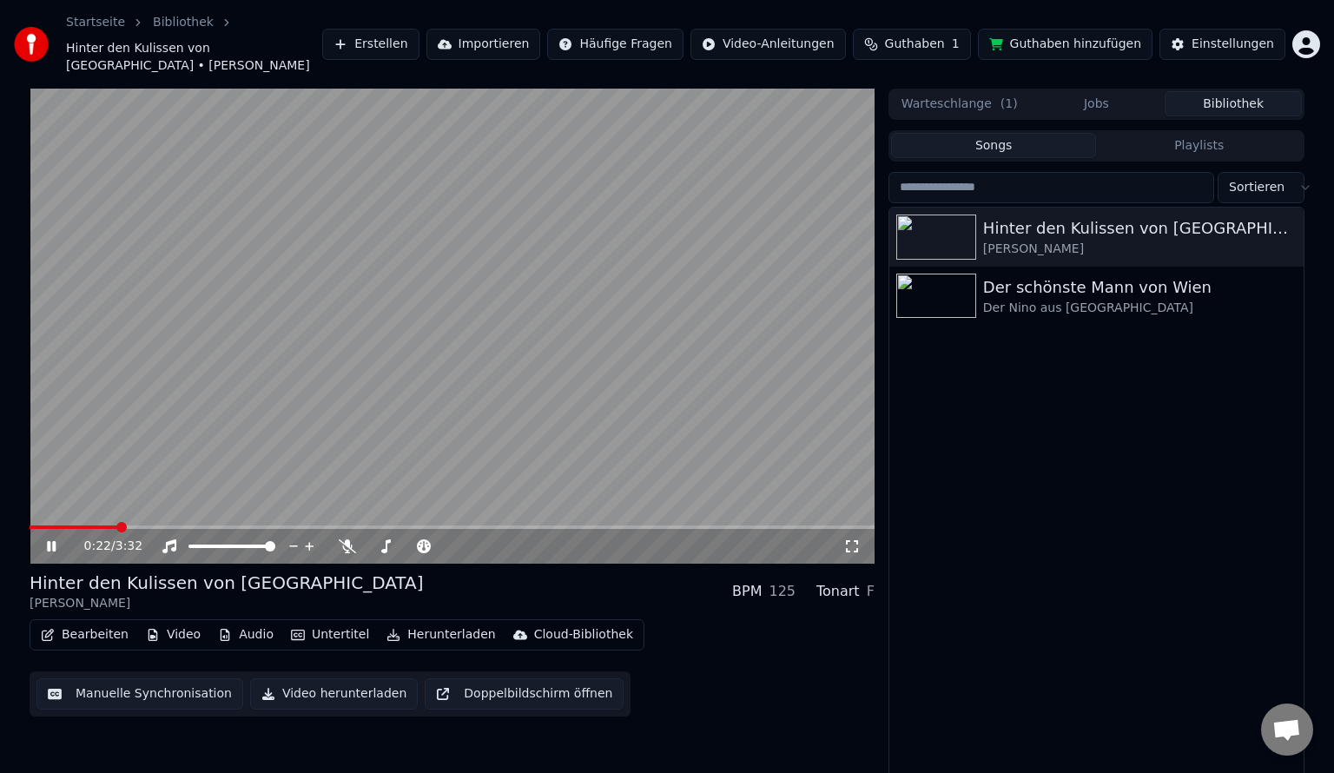
click at [55, 541] on icon at bounding box center [51, 546] width 9 height 10
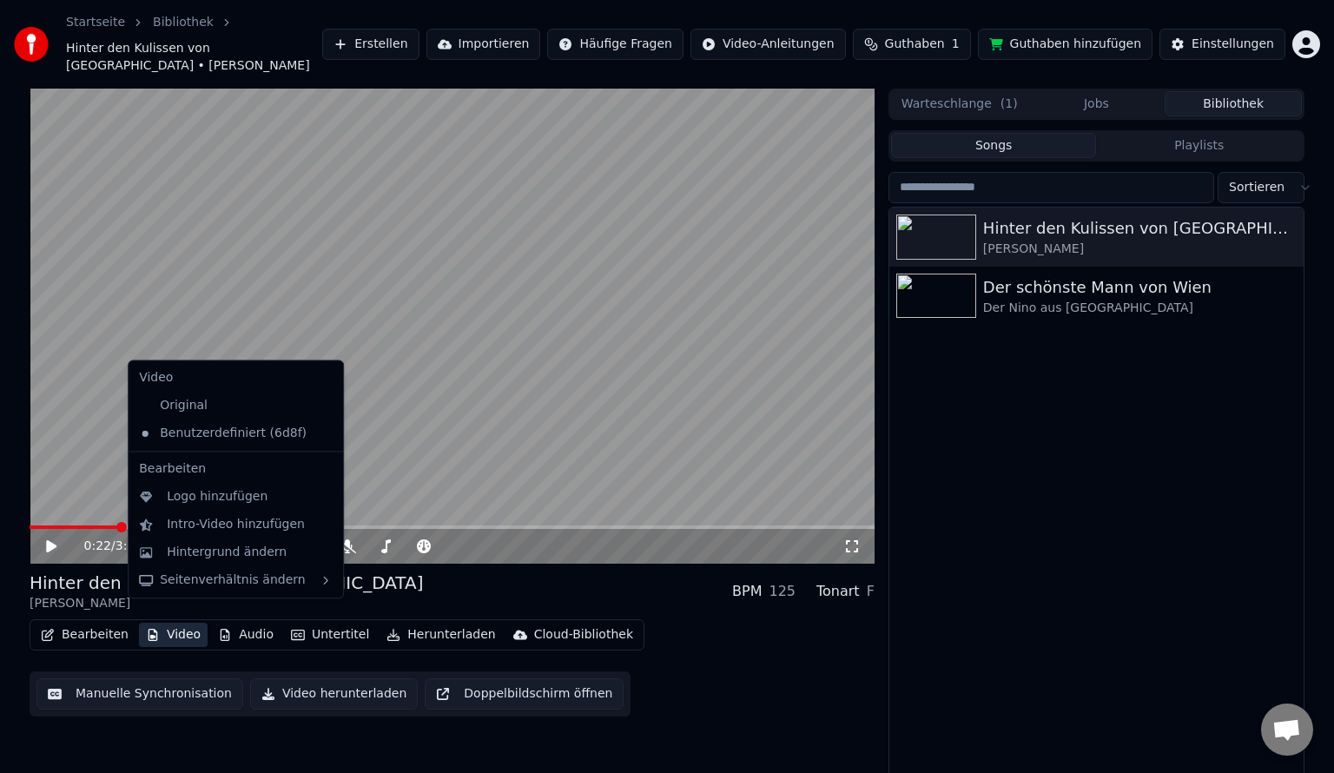
click at [173, 622] on button "Video" at bounding box center [173, 634] width 69 height 24
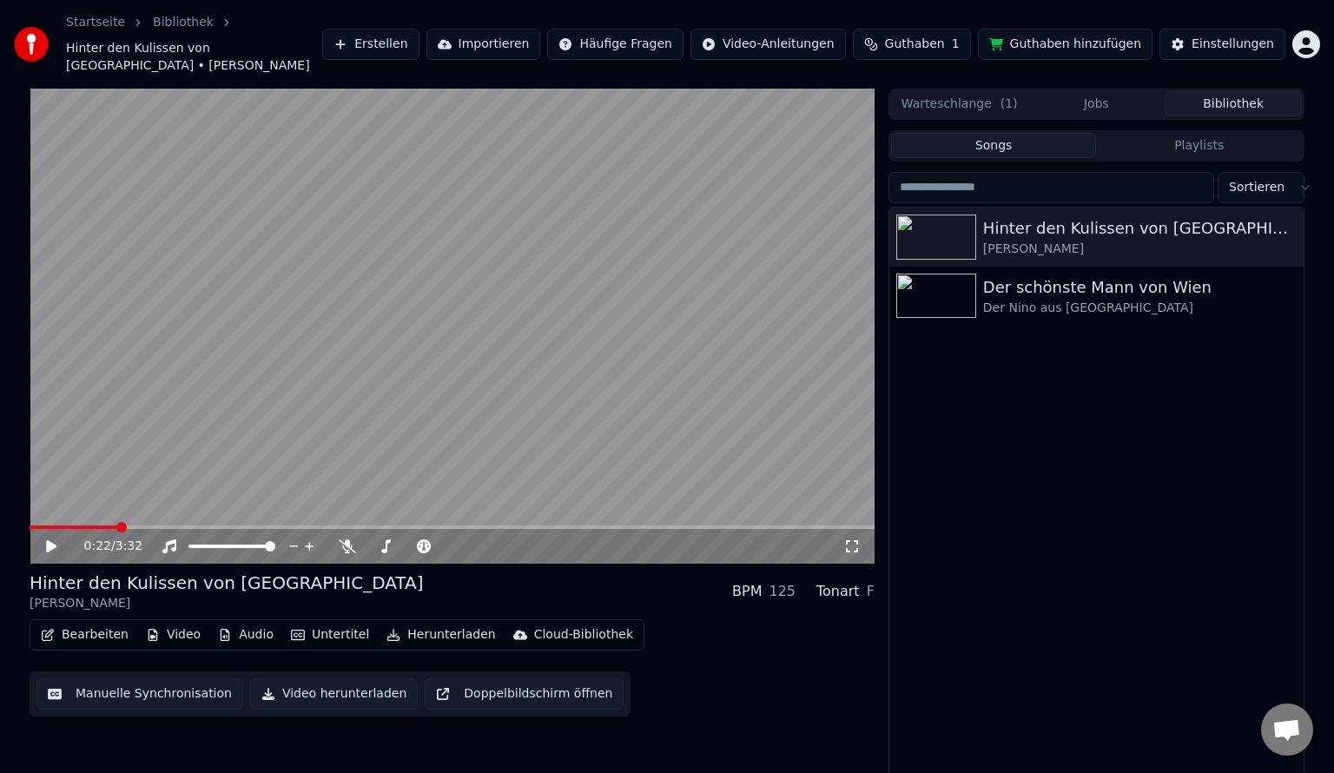
click at [118, 679] on button "Manuelle Synchronisation" at bounding box center [139, 693] width 207 height 31
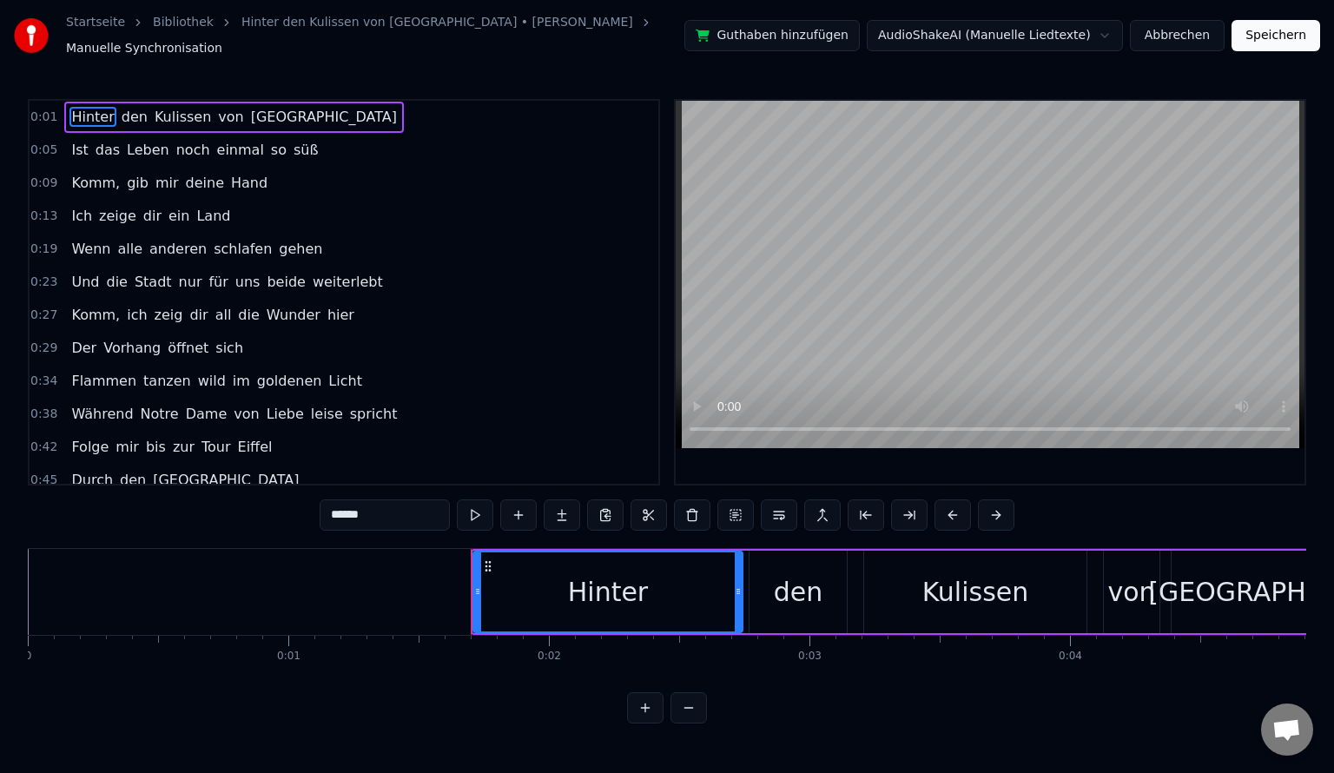
click at [349, 31] on link "Hinter den Kulissen von Paris • Pauline" at bounding box center [437, 22] width 392 height 17
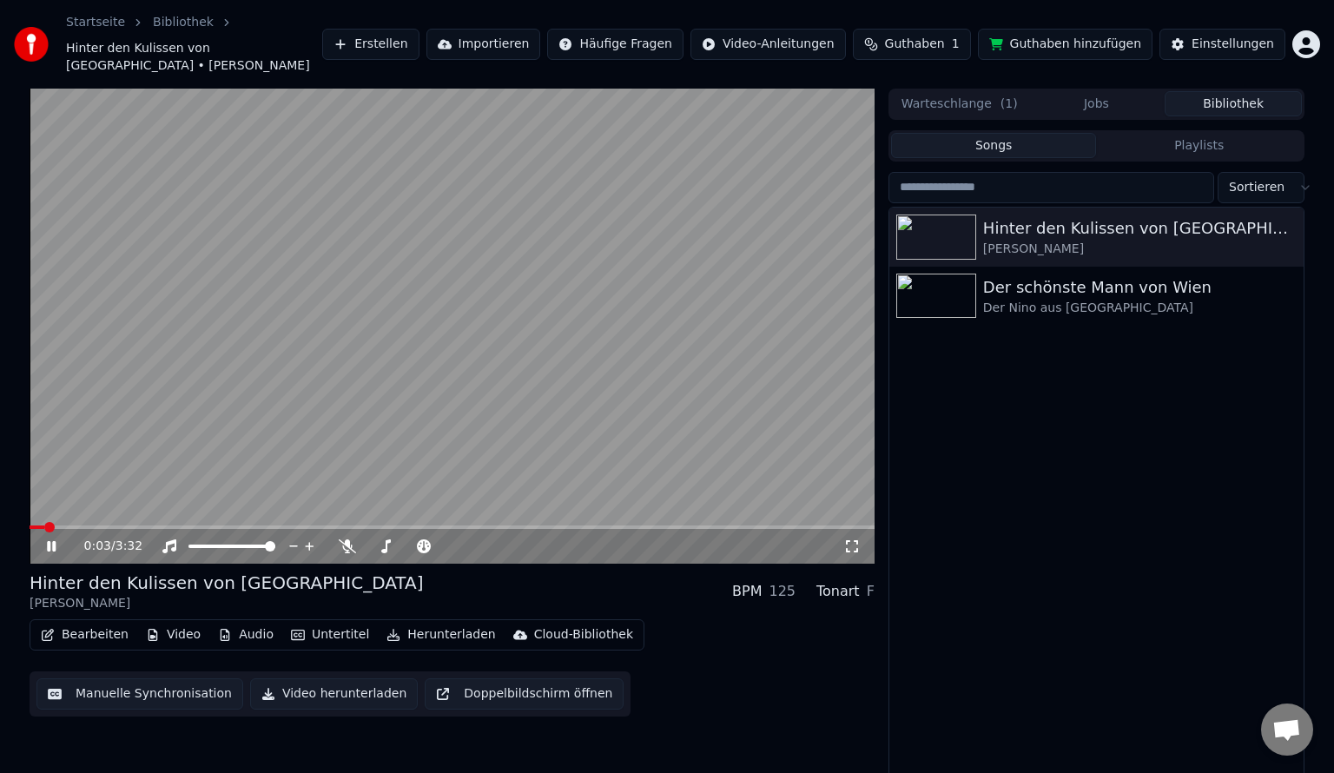
click at [54, 541] on icon at bounding box center [51, 546] width 9 height 10
click at [466, 681] on button "Doppelbildschirm öffnen" at bounding box center [524, 693] width 199 height 31
click at [53, 541] on icon at bounding box center [51, 546] width 9 height 10
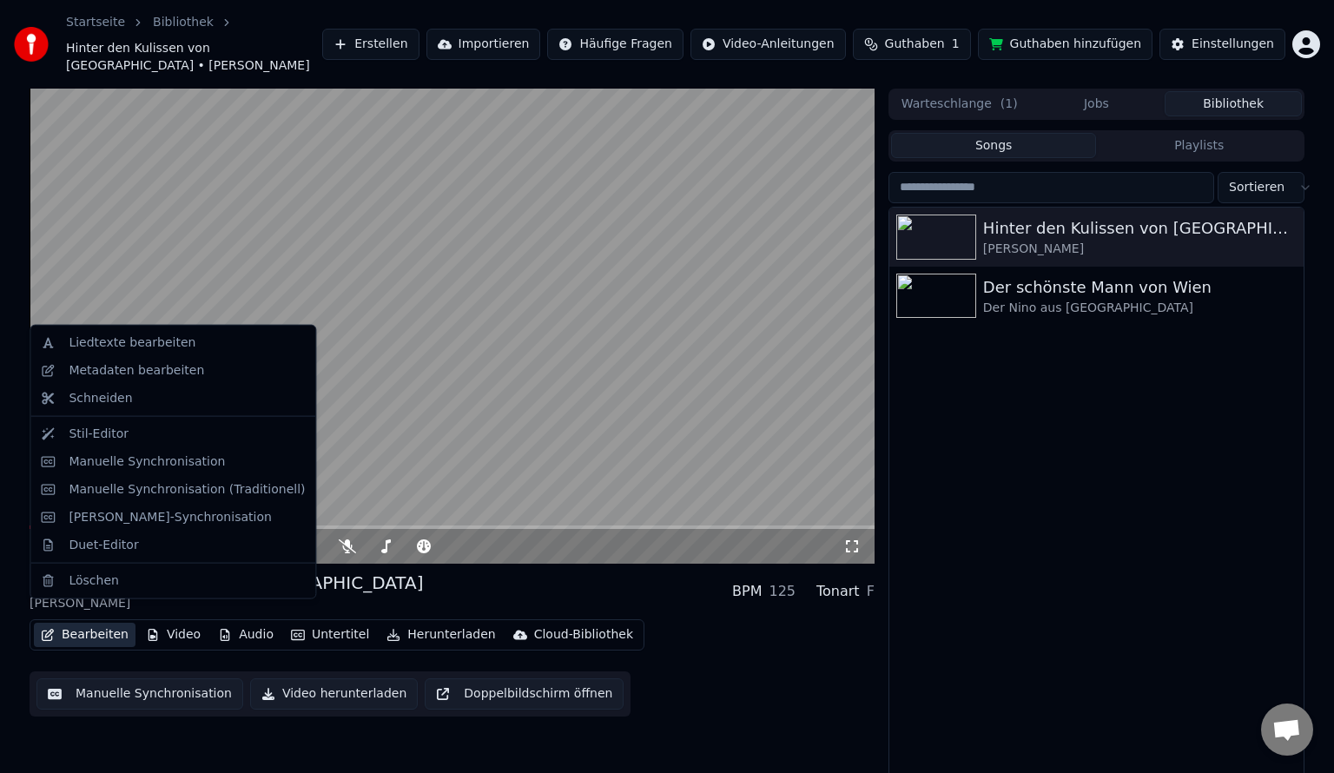
click at [104, 622] on button "Bearbeiten" at bounding box center [85, 634] width 102 height 24
click at [162, 347] on div "Liedtexte bearbeiten" at bounding box center [132, 342] width 127 height 17
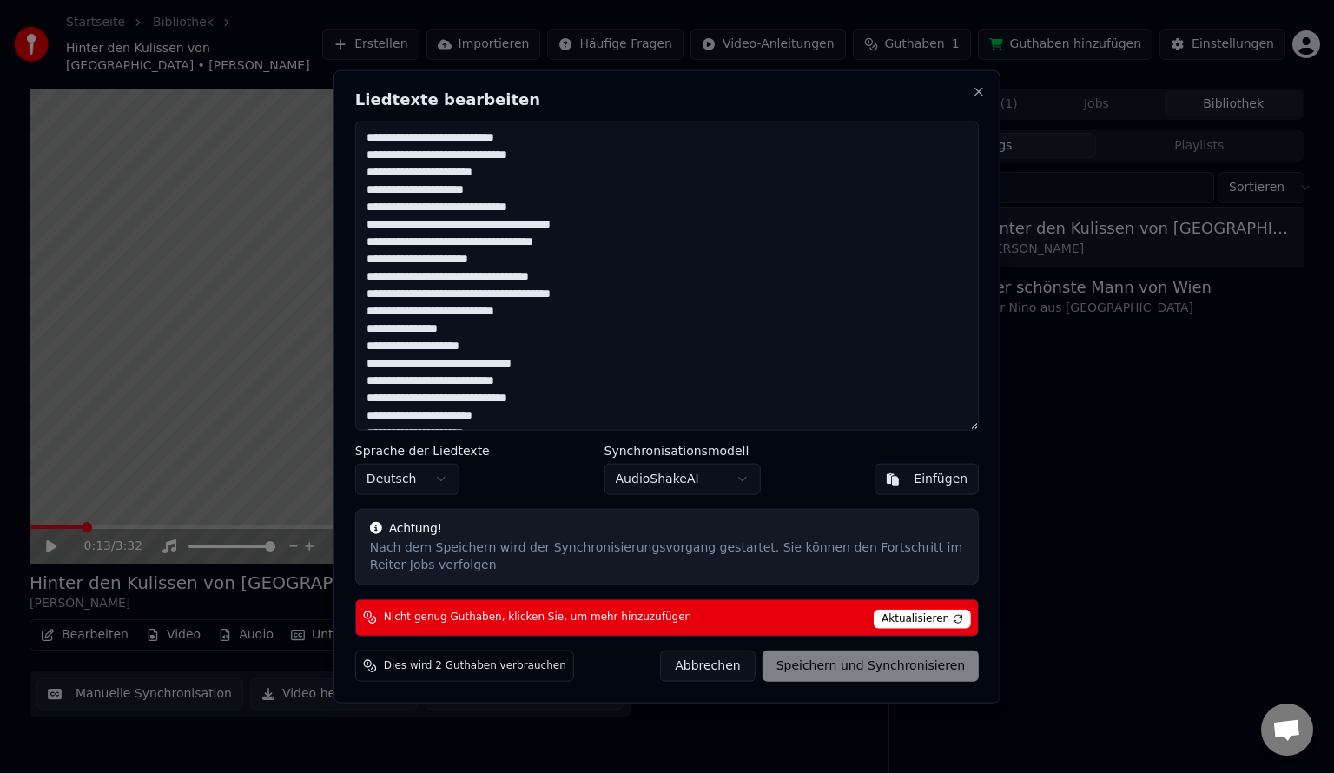
click at [467, 100] on h2 "Liedtexte bearbeiten" at bounding box center [666, 100] width 623 height 16
click at [738, 665] on button "Abbrechen" at bounding box center [707, 664] width 95 height 31
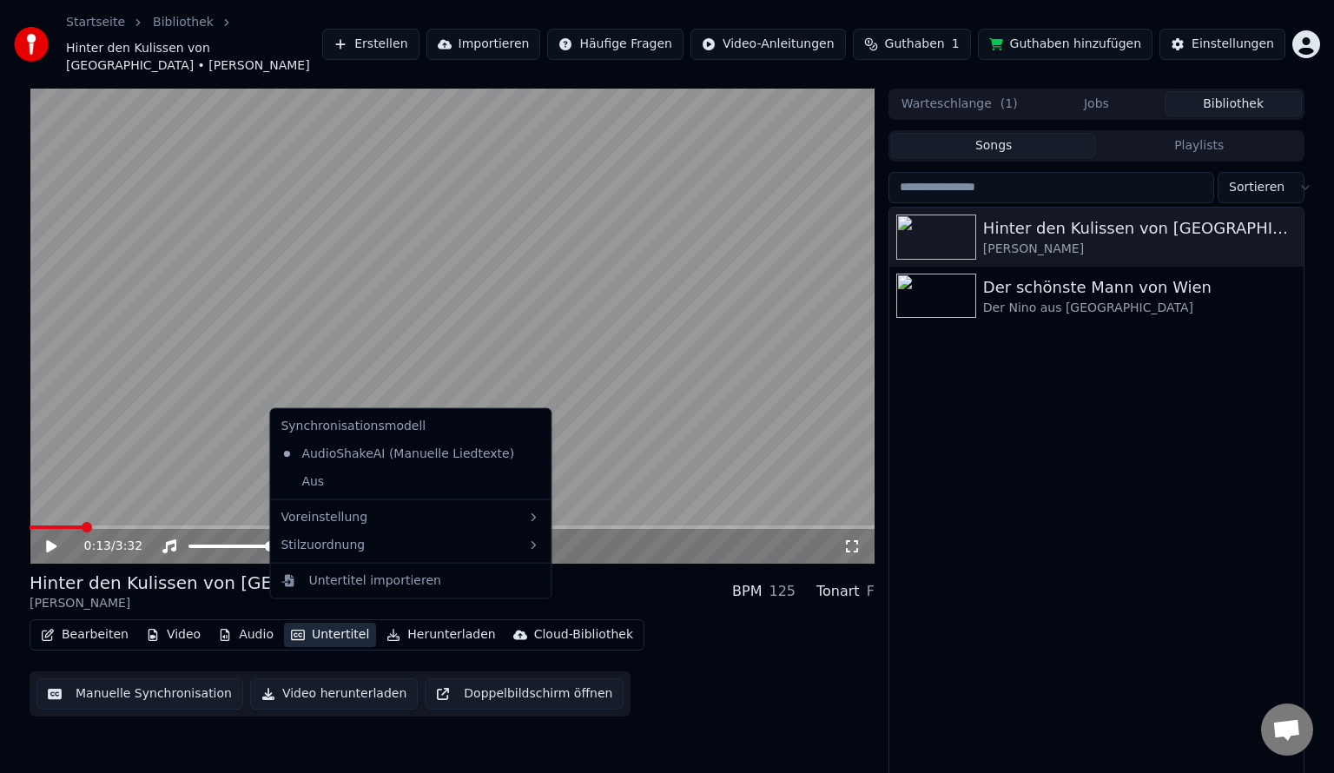
click at [342, 622] on button "Untertitel" at bounding box center [330, 634] width 92 height 24
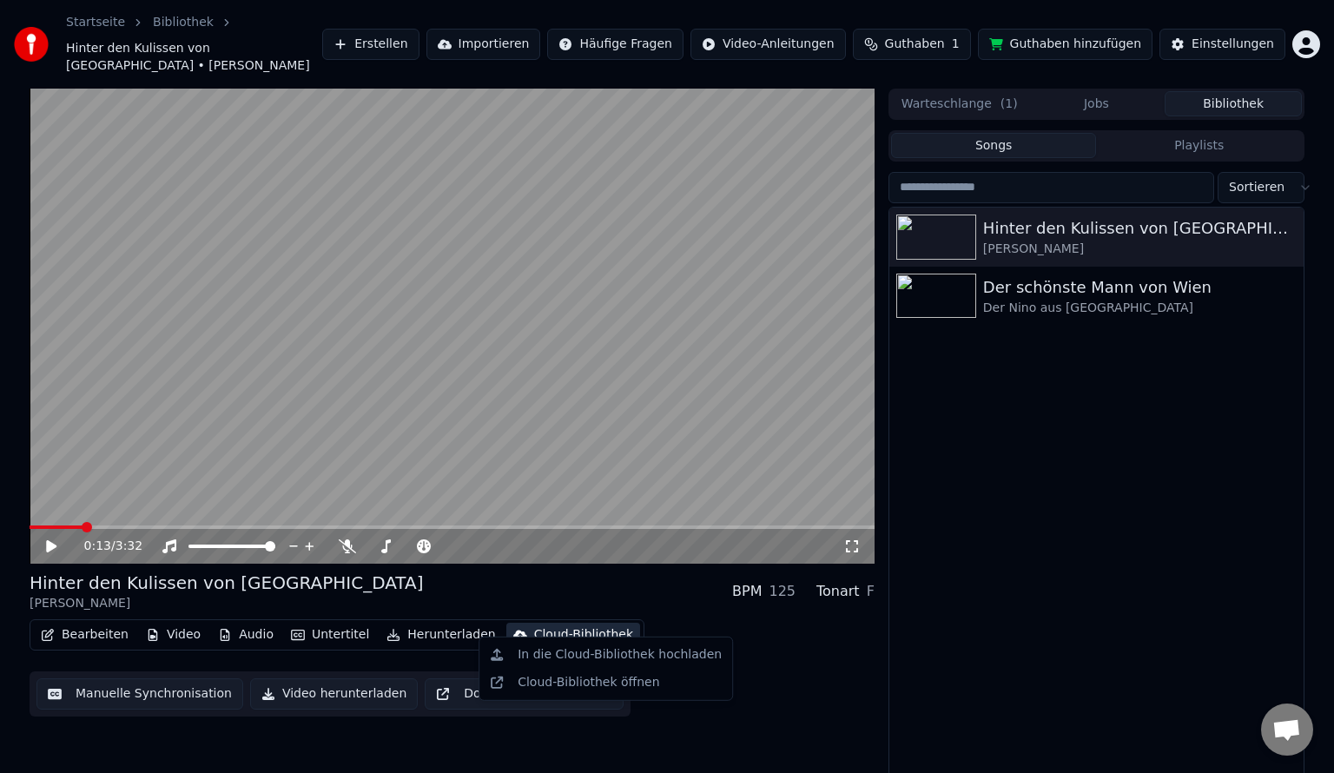
click at [817, 696] on div "Bearbeiten Video Audio Untertitel Herunterladen Cloud-Bibliothek Manuelle Synch…" at bounding box center [452, 667] width 845 height 97
click at [1024, 636] on div "Hinter den Kulissen von Paris [PERSON_NAME] Der schönste Mann von Wien Der Nino…" at bounding box center [1096, 496] width 414 height 578
